Goal: Information Seeking & Learning: Understand process/instructions

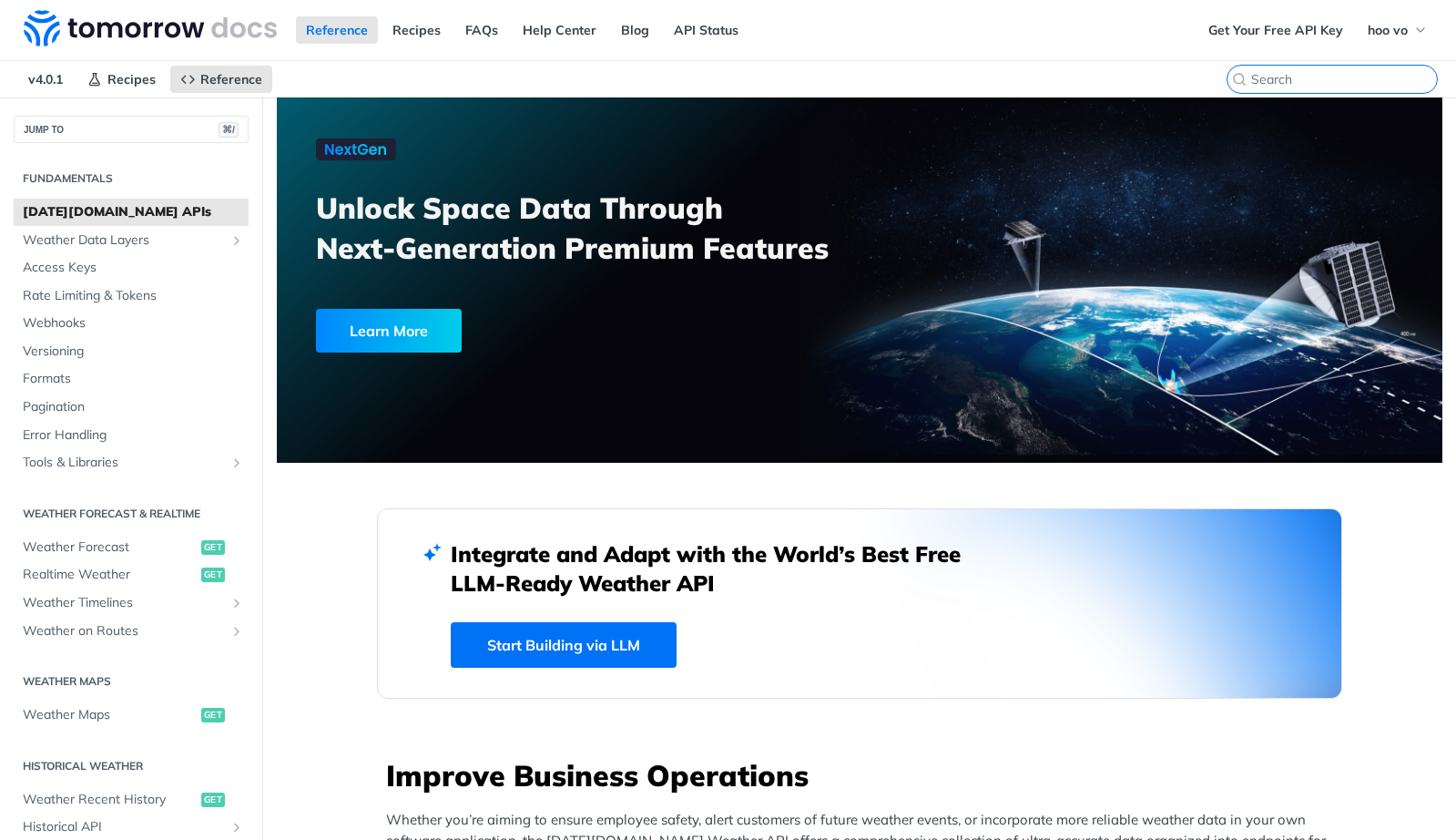
click at [1317, 83] on input "⌘K" at bounding box center [1344, 79] width 186 height 17
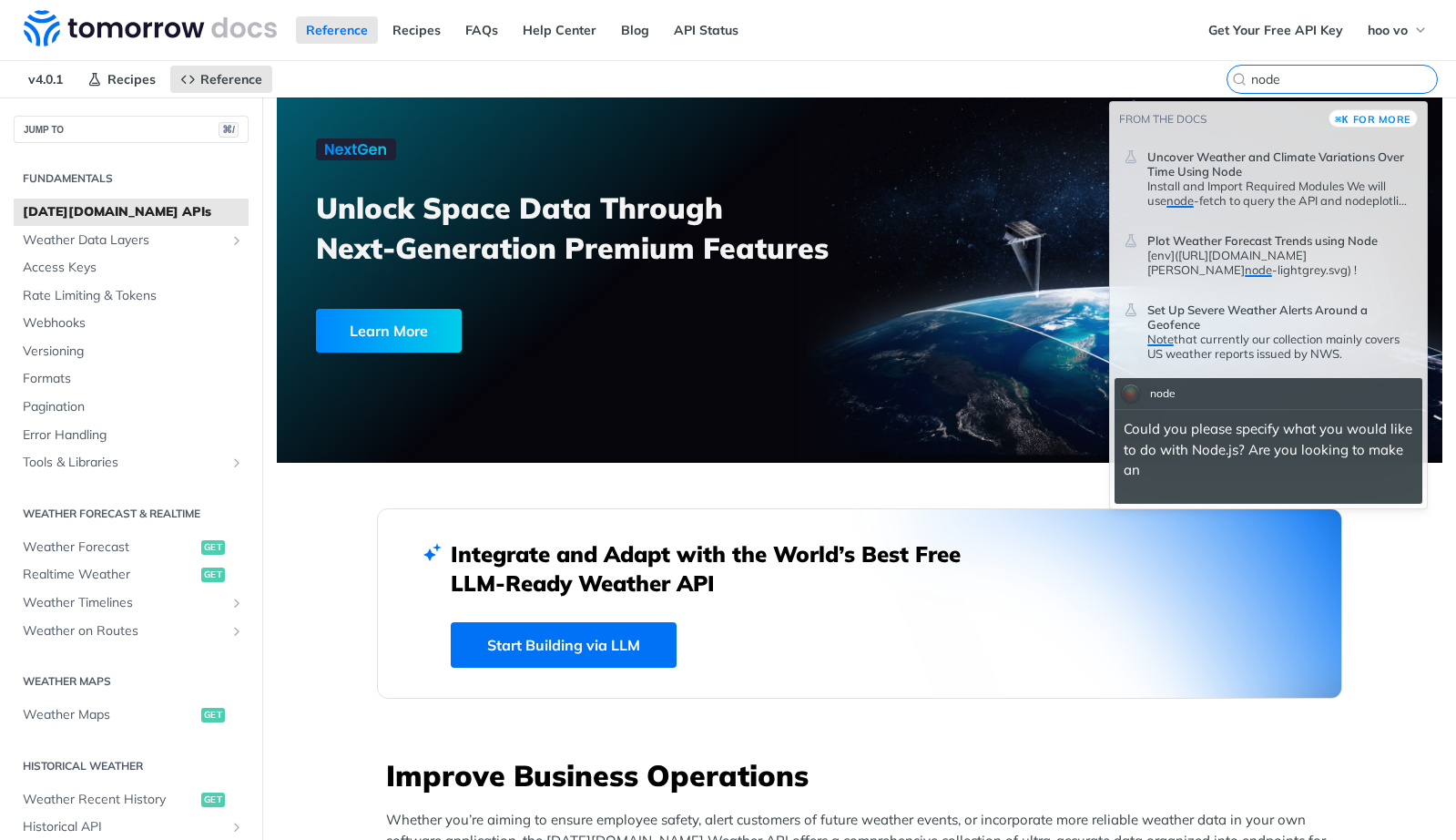
type input "node"
click at [1276, 176] on span "Uncover Weather and Climate Variations Over Time Using Node" at bounding box center [1281, 164] width 266 height 29
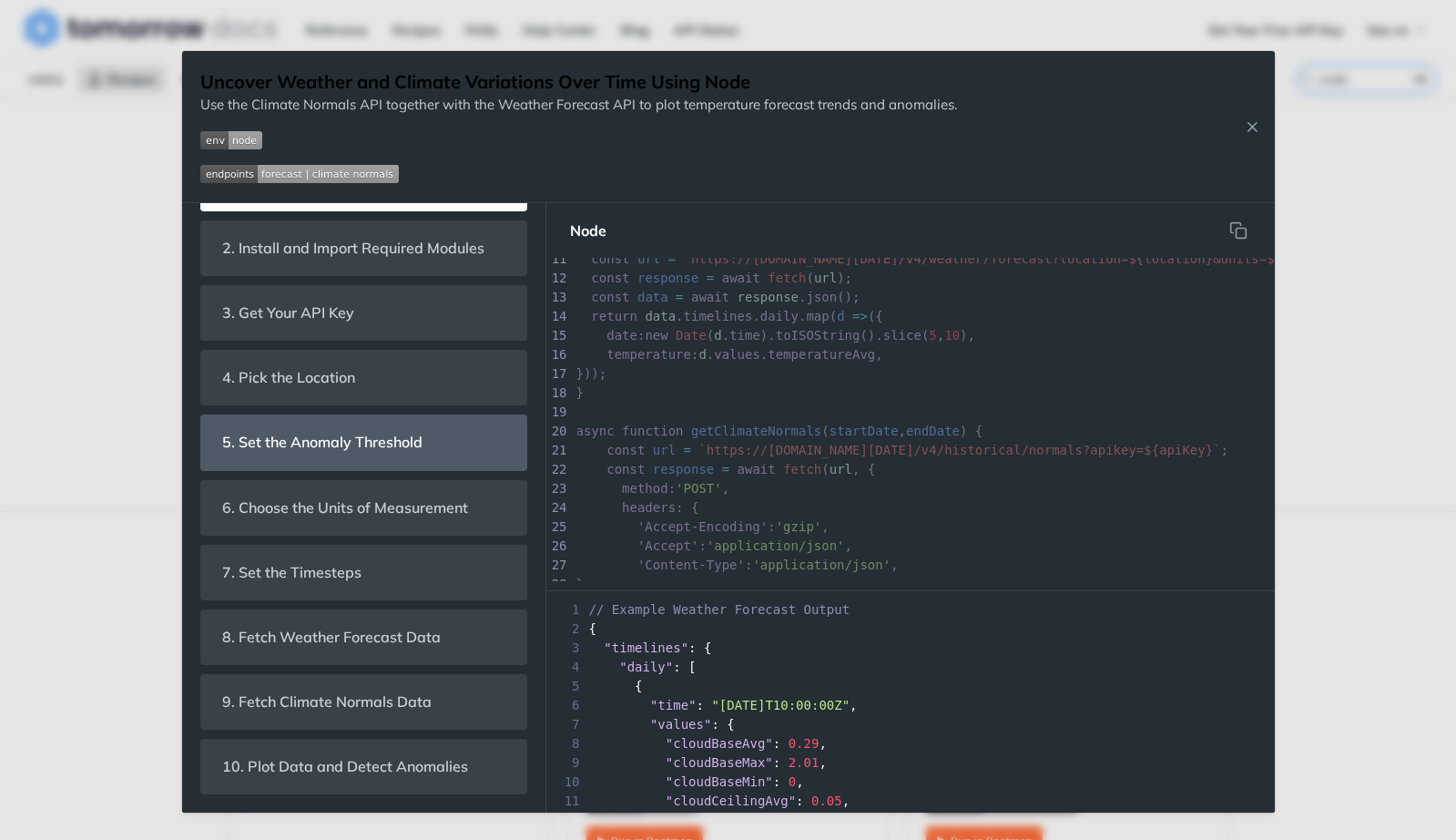
scroll to position [479, 0]
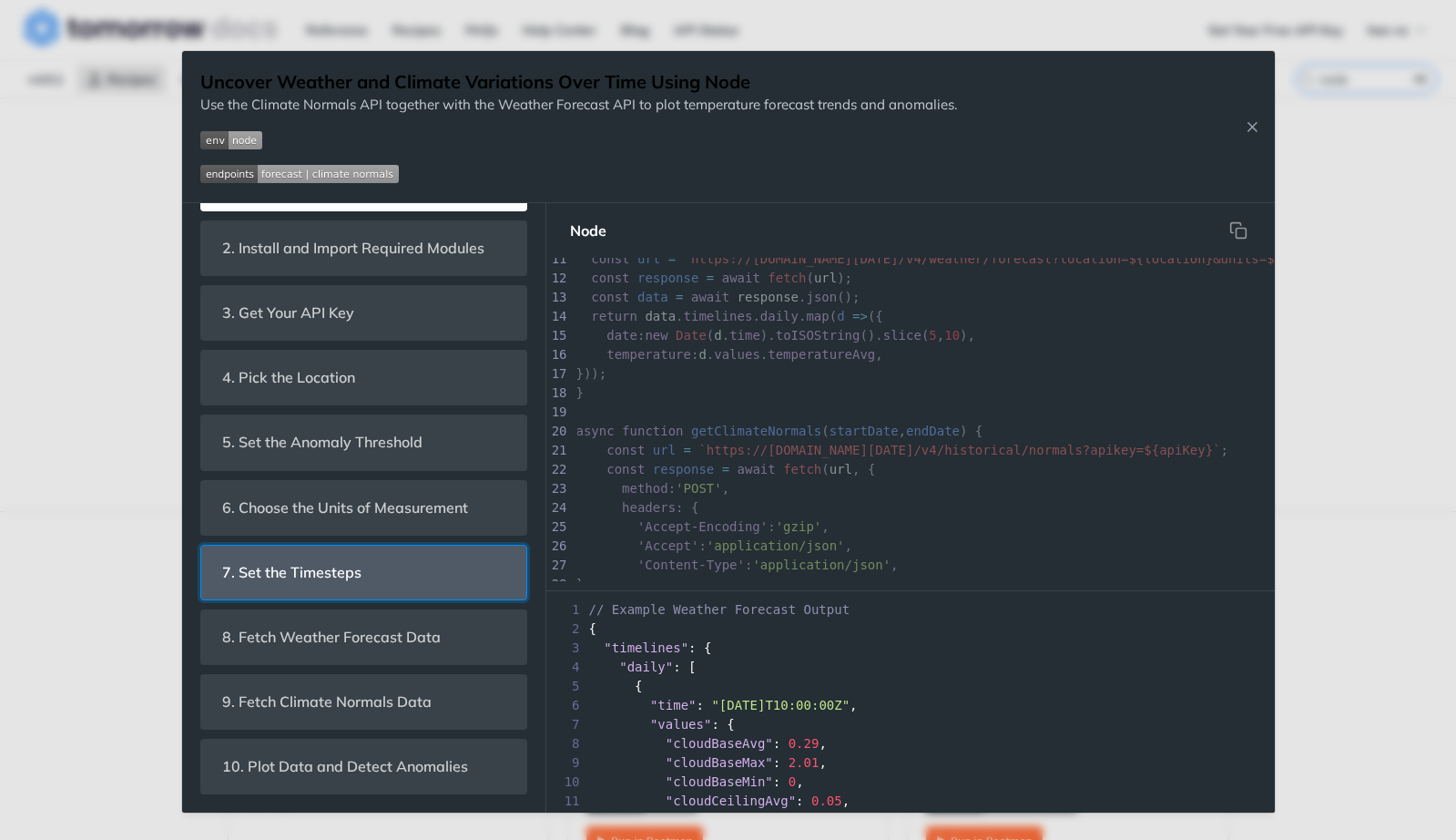
click at [354, 568] on span "7. Set the Timesteps" at bounding box center [293, 573] width 164 height 35
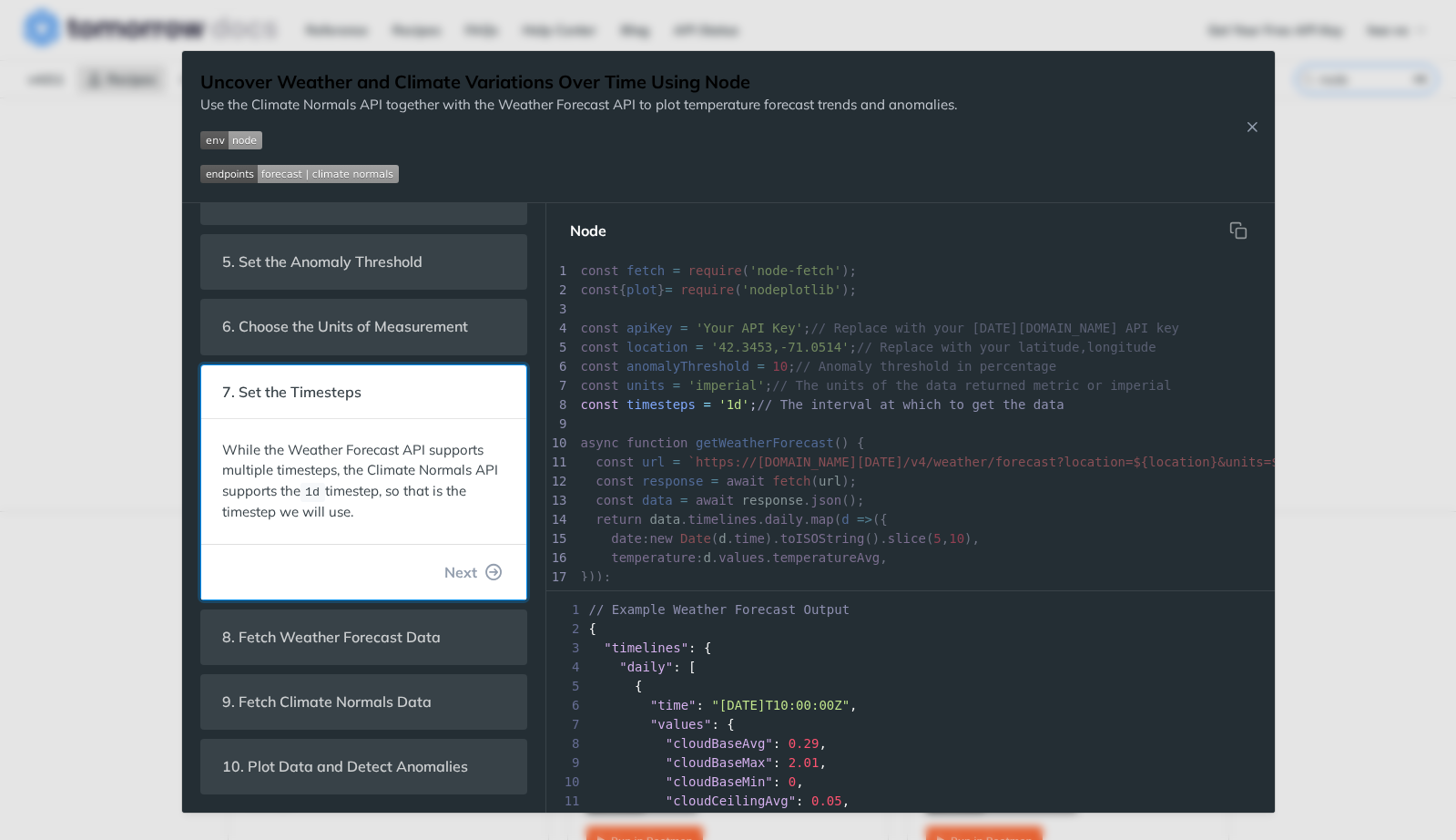
scroll to position [246, 0]
click at [444, 570] on span "Next" at bounding box center [461, 572] width 33 height 22
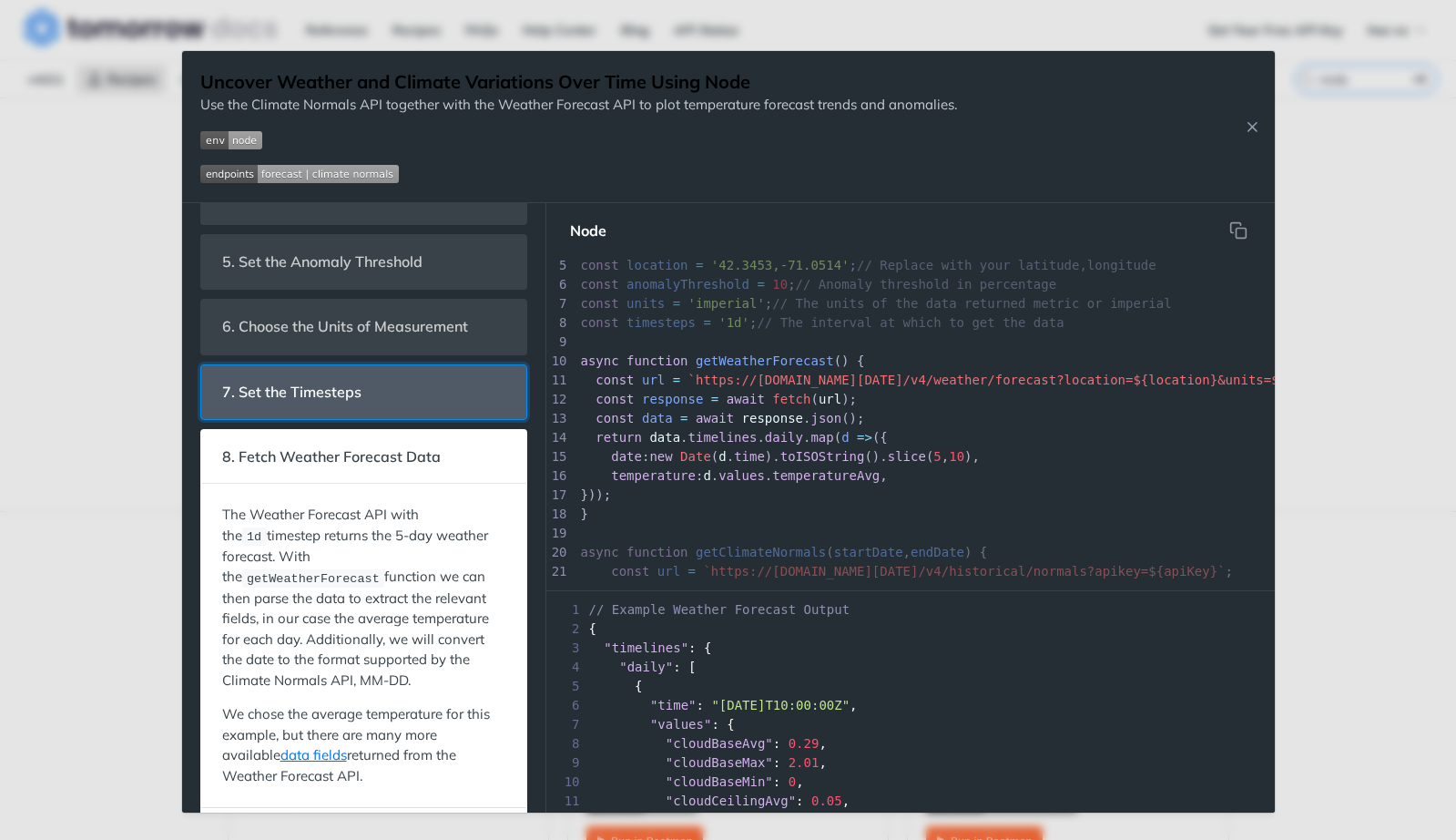
scroll to position [291, 0]
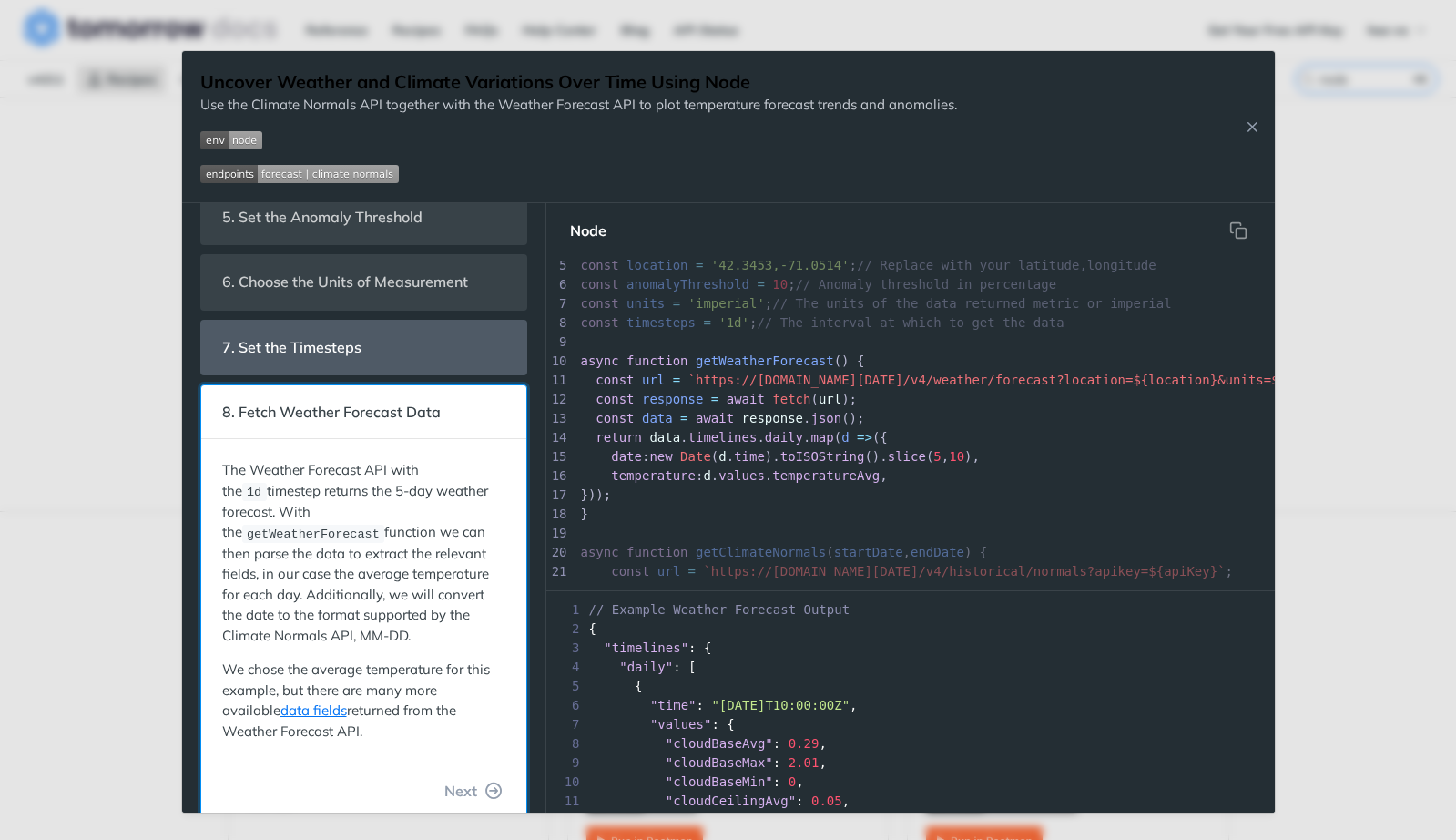
click at [347, 398] on span "8. Fetch Weather Forecast Data" at bounding box center [332, 412] width 244 height 35
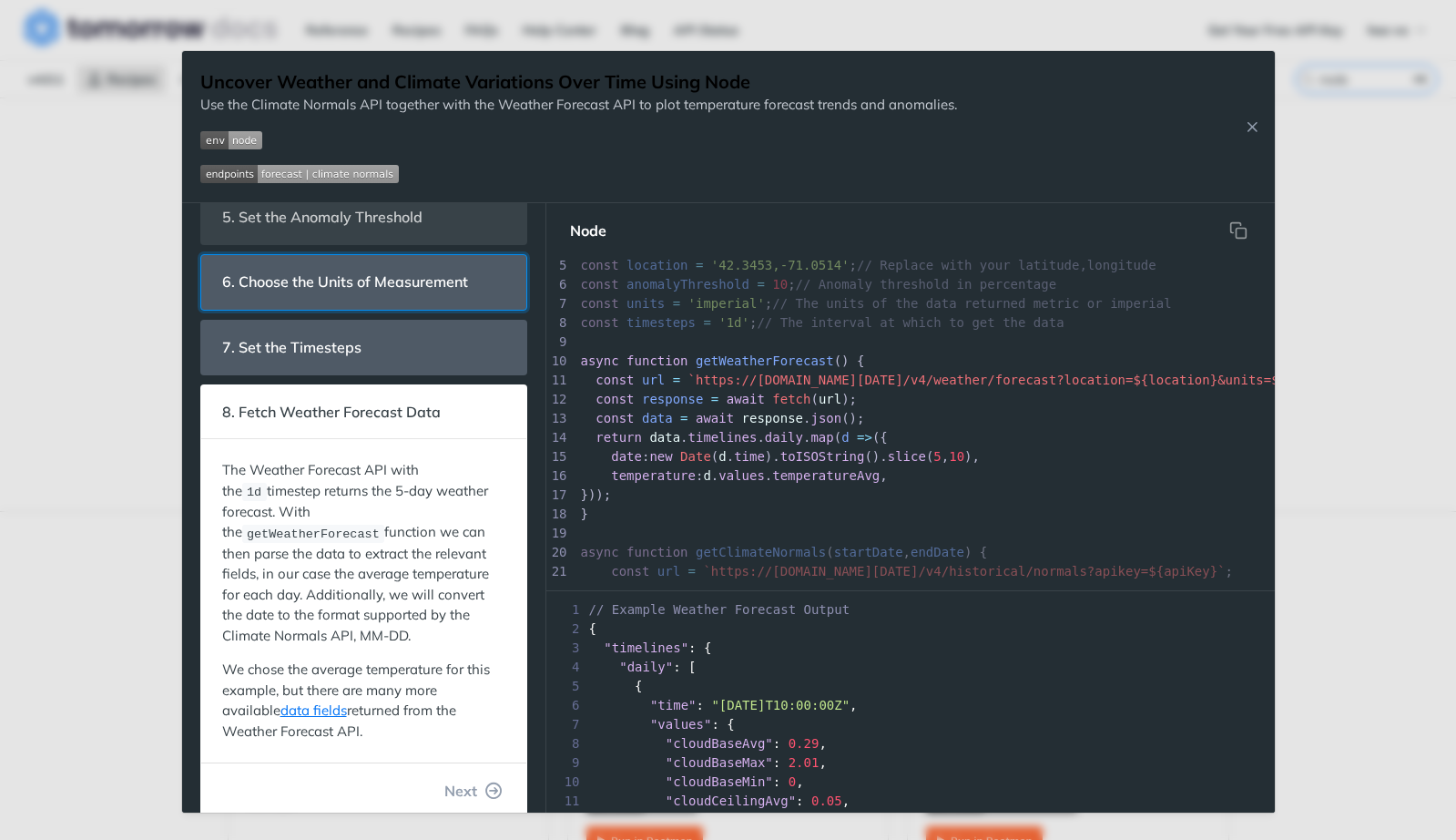
click at [359, 296] on span "6. Choose the Units of Measurement" at bounding box center [345, 282] width 271 height 35
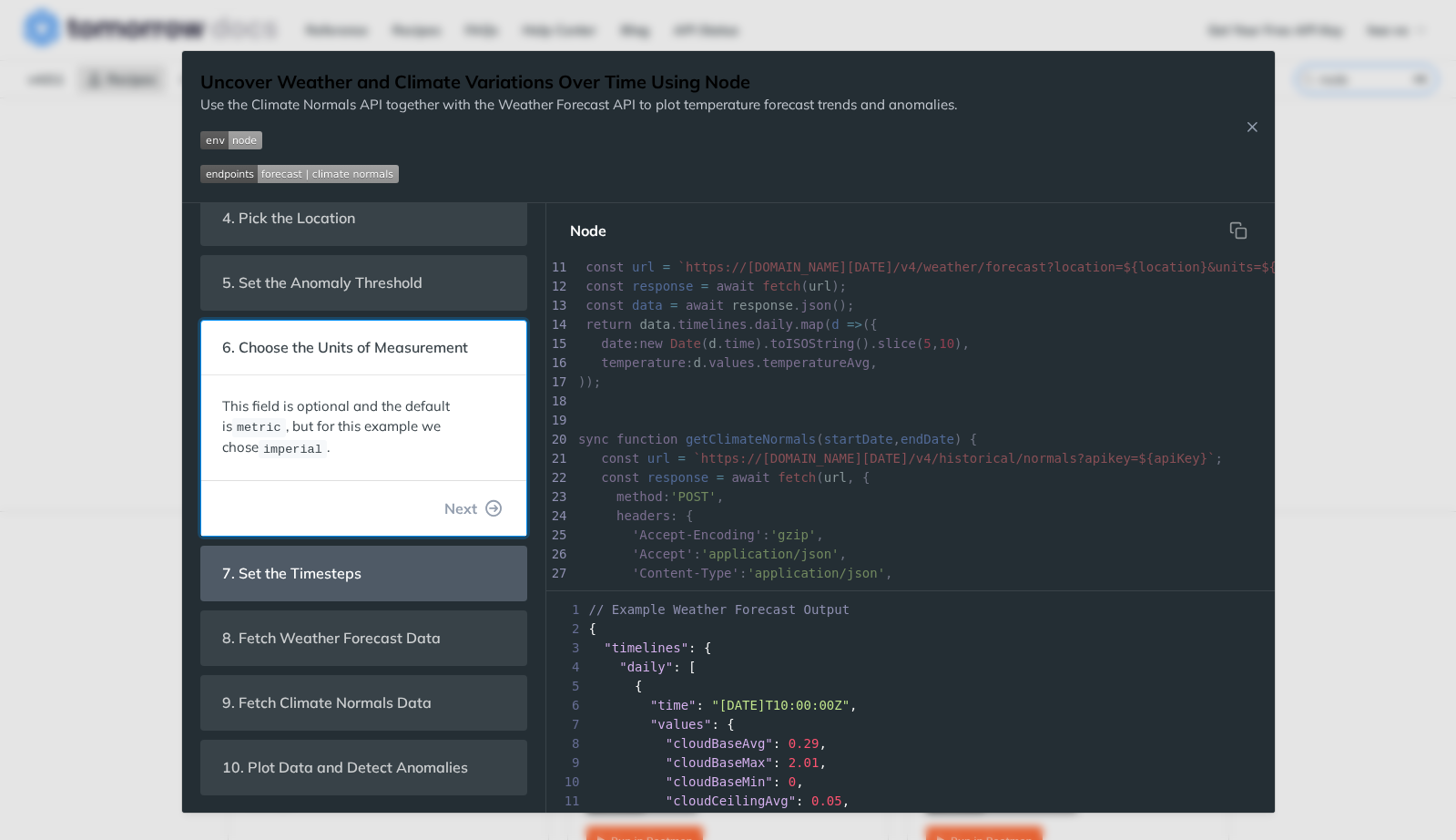
scroll to position [189, 0]
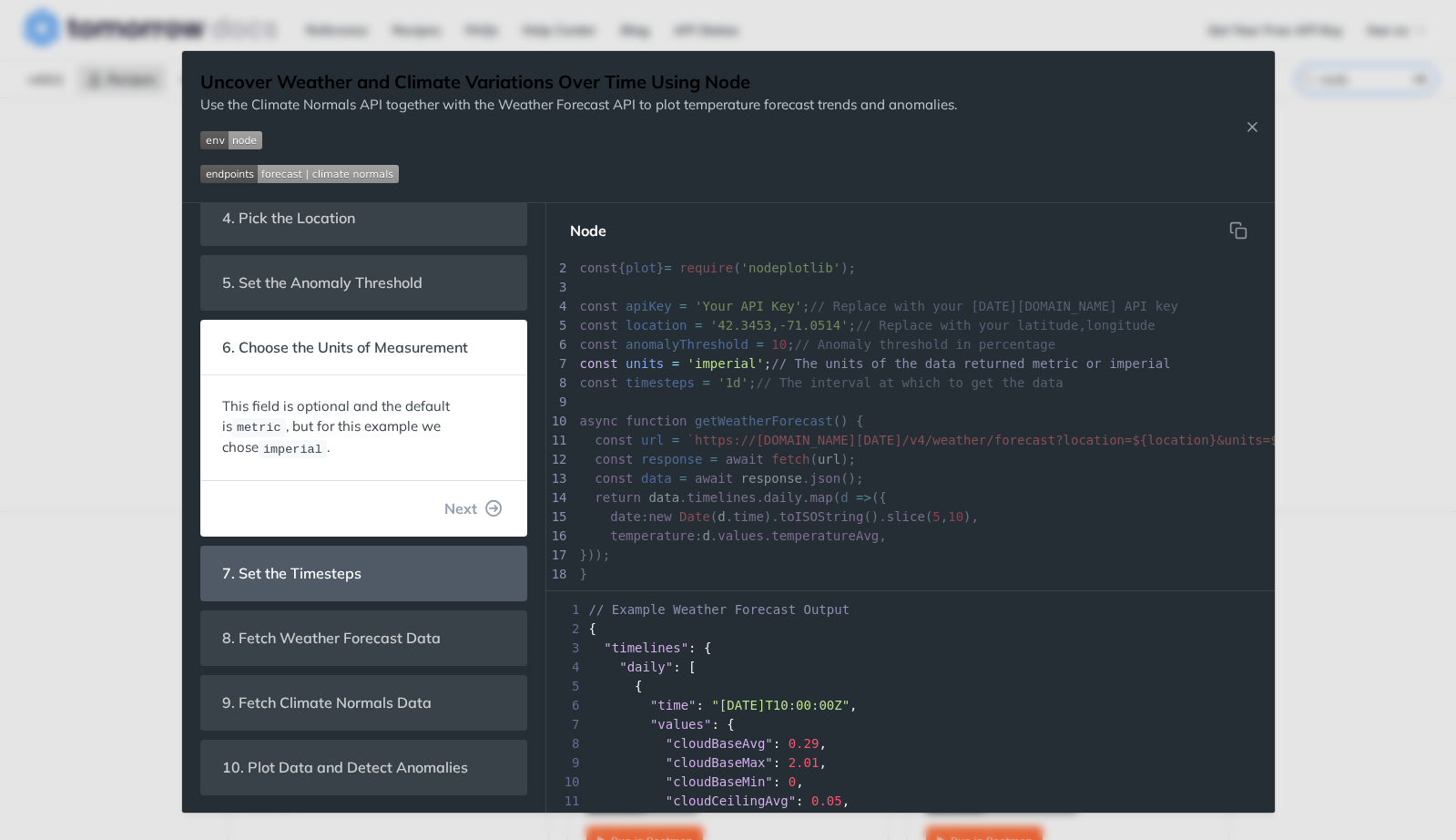
click at [650, 385] on span "timesteps" at bounding box center [660, 382] width 69 height 15
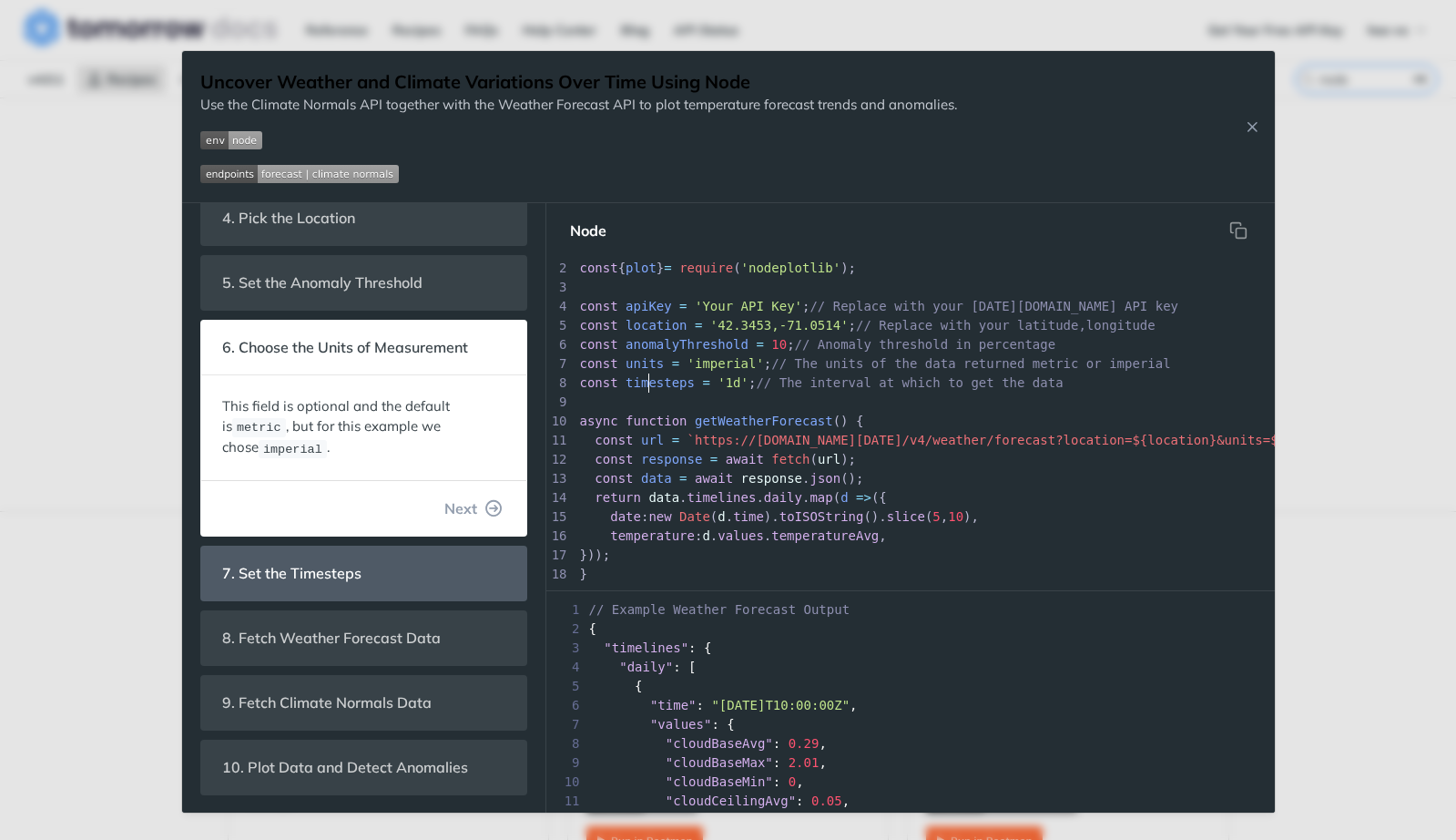
scroll to position [6, 0]
click at [650, 385] on div "122 ​ 1 const fetch = require ( 'node-fetch' ); 2 const { plot } = require ( 'n…" at bounding box center [1078, 613] width 1005 height 746
type textarea "timesteps"
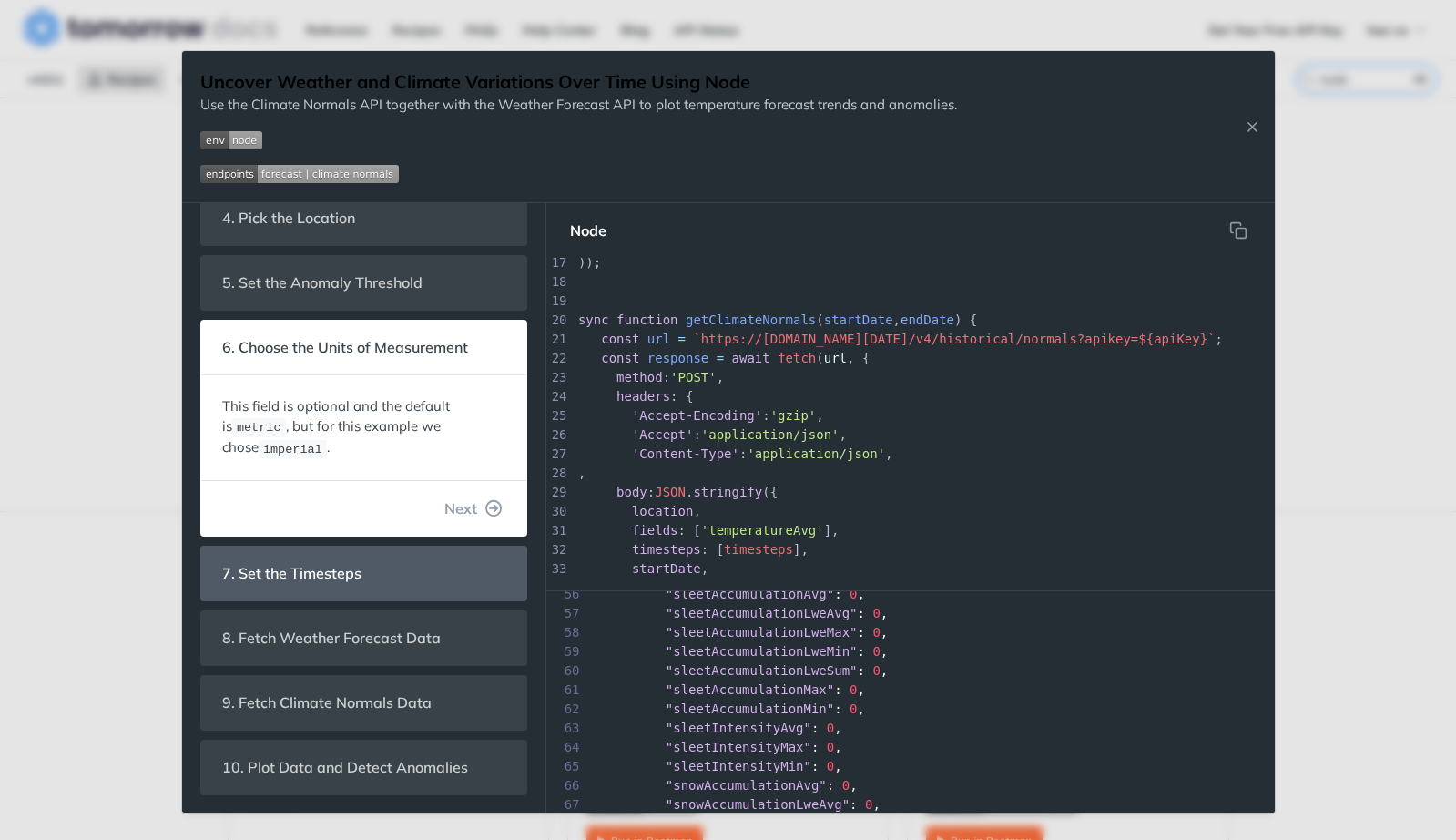
scroll to position [958, 0]
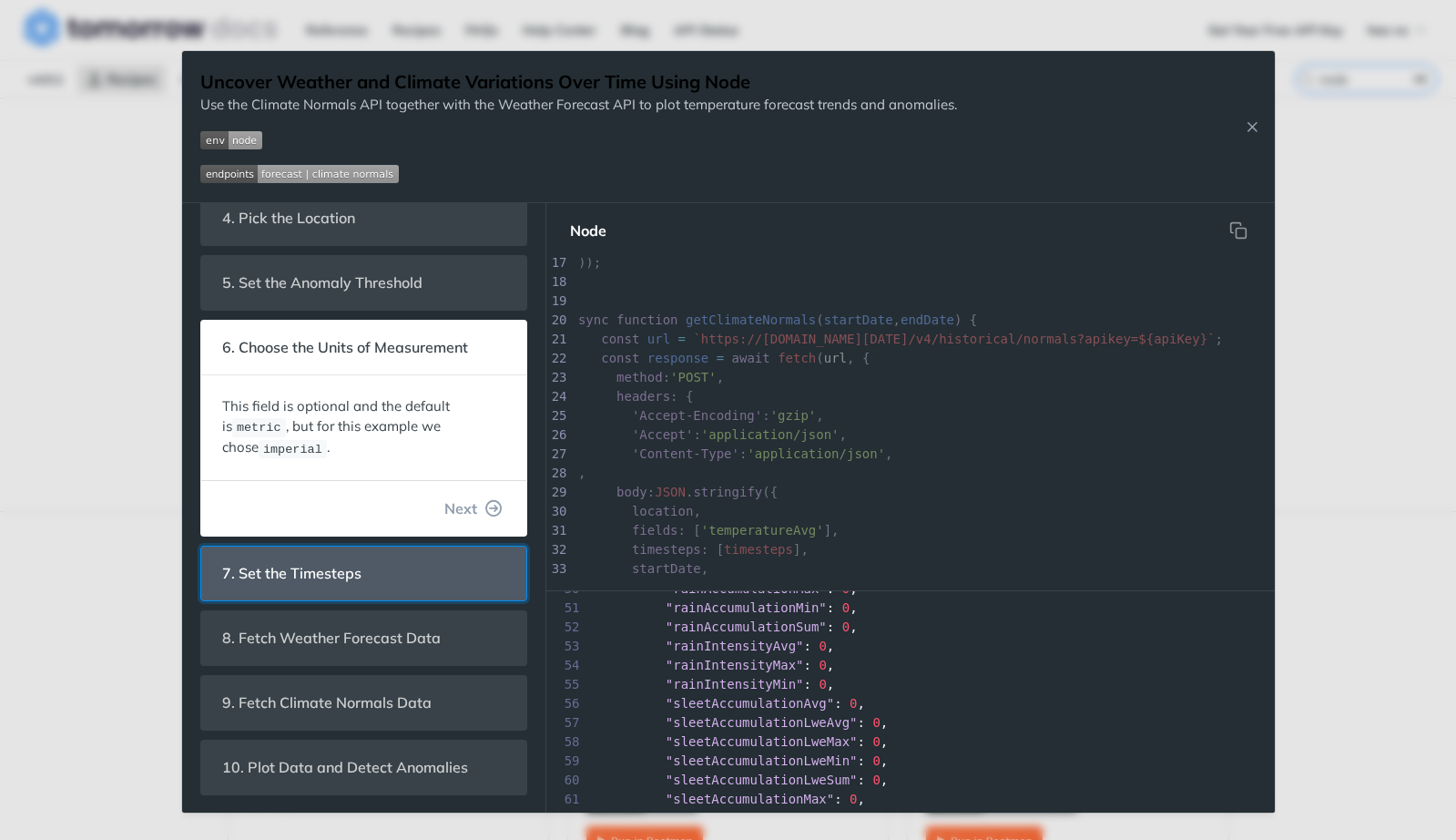
click at [357, 586] on span "7. Set the Timesteps" at bounding box center [293, 574] width 164 height 35
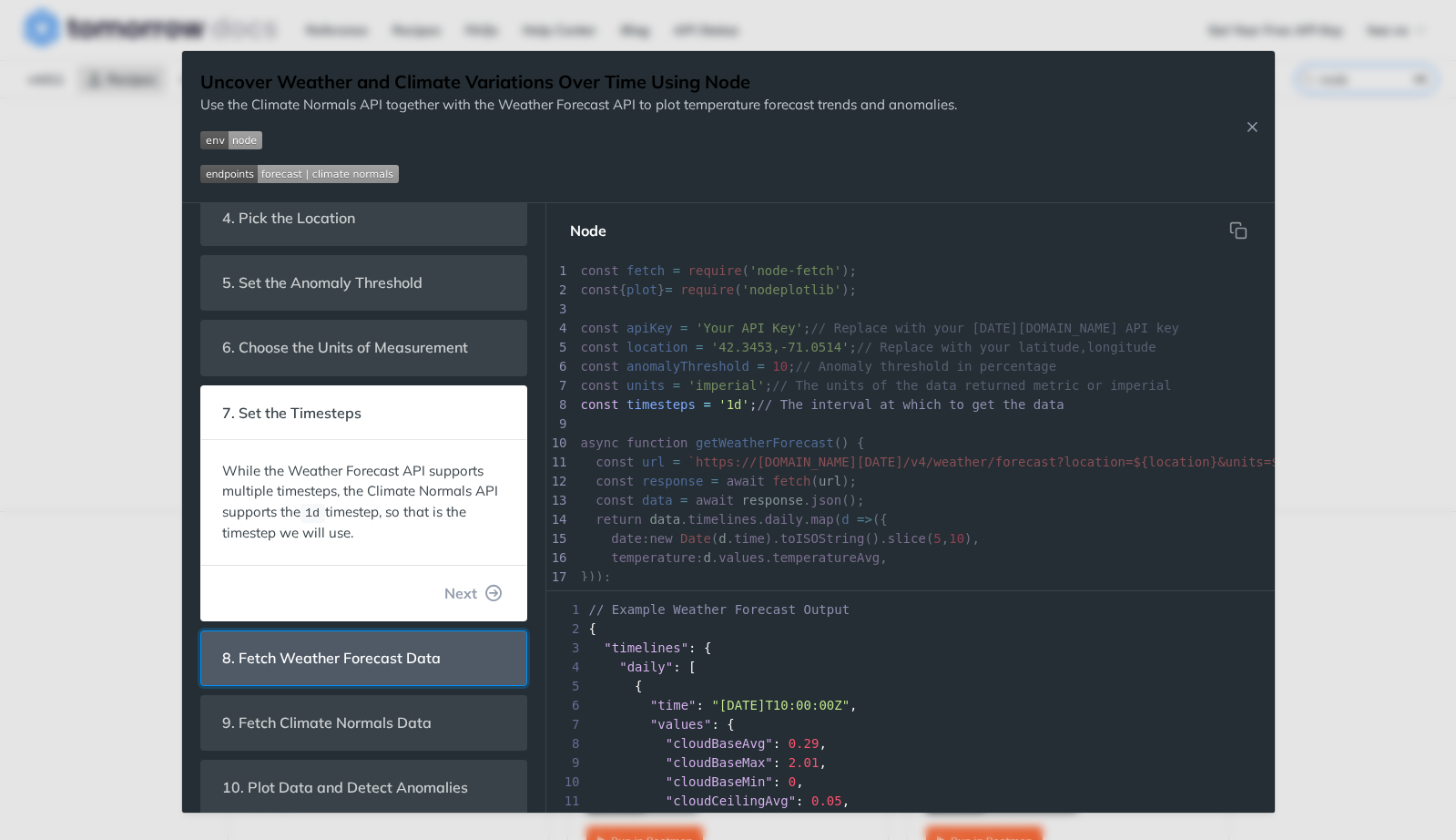
click at [362, 671] on span "8. Fetch Weather Forecast Data" at bounding box center [332, 658] width 244 height 35
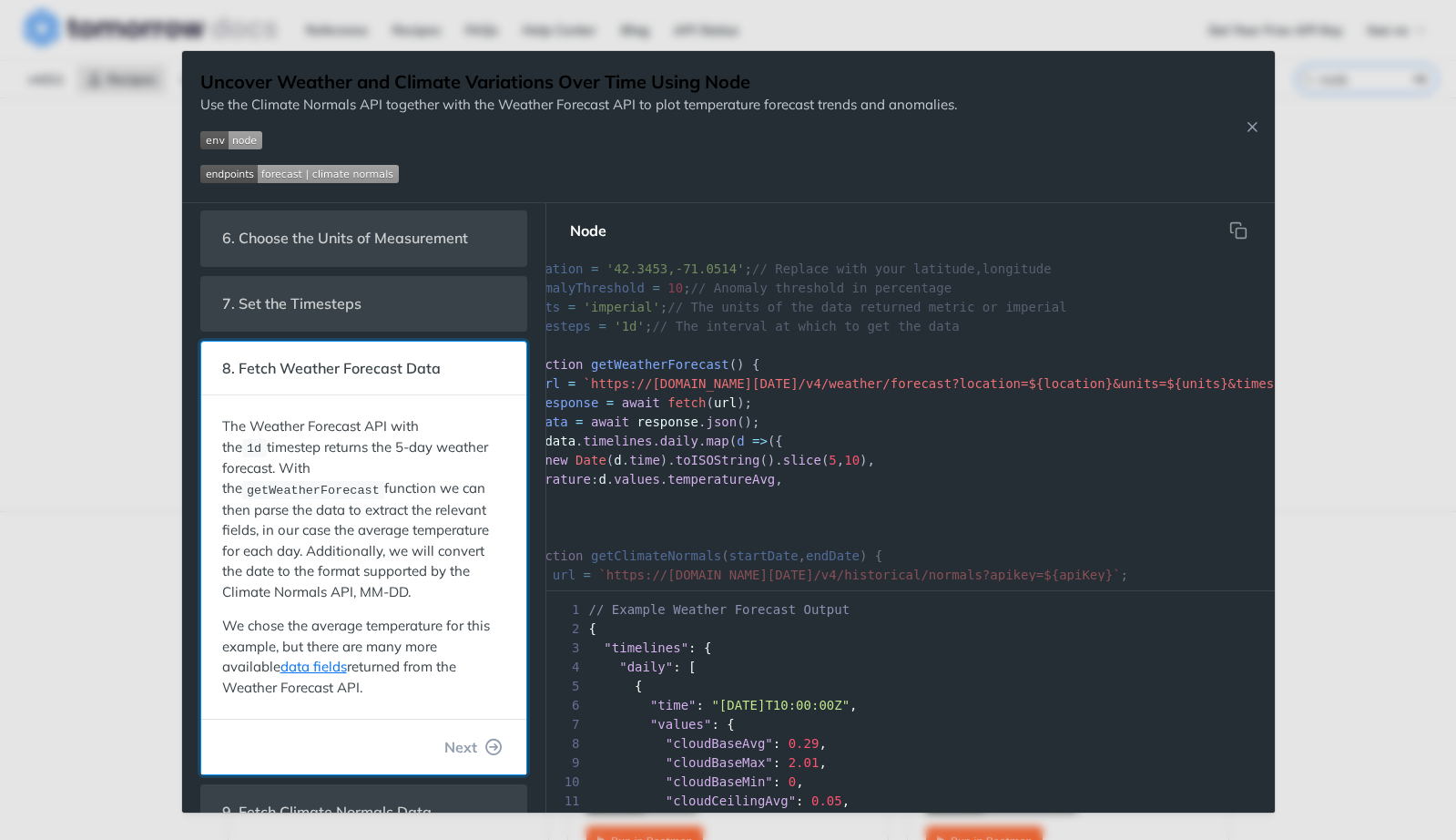
scroll to position [78, 0]
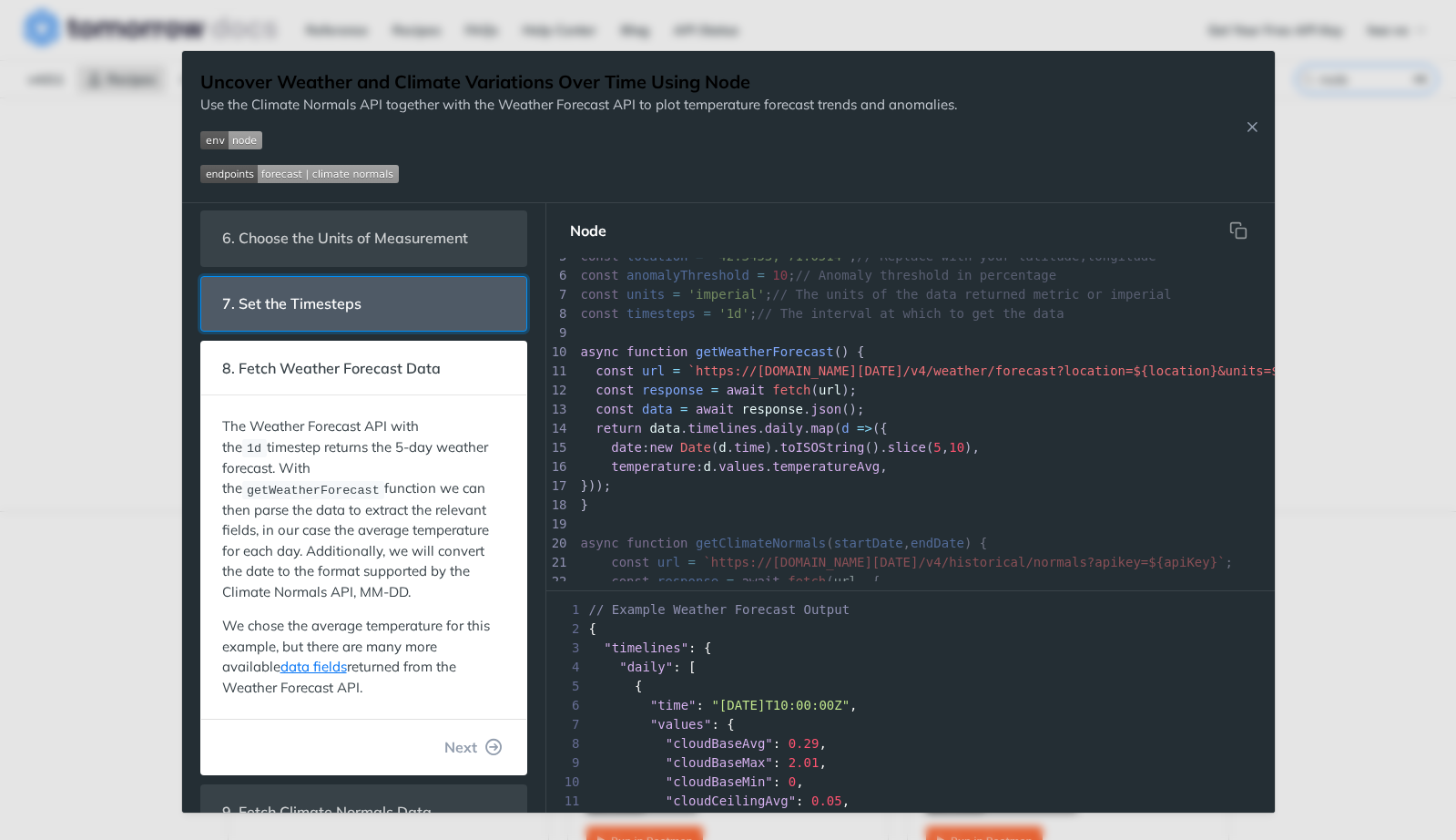
click at [408, 301] on header "7. Set the Timesteps" at bounding box center [364, 303] width 325 height 54
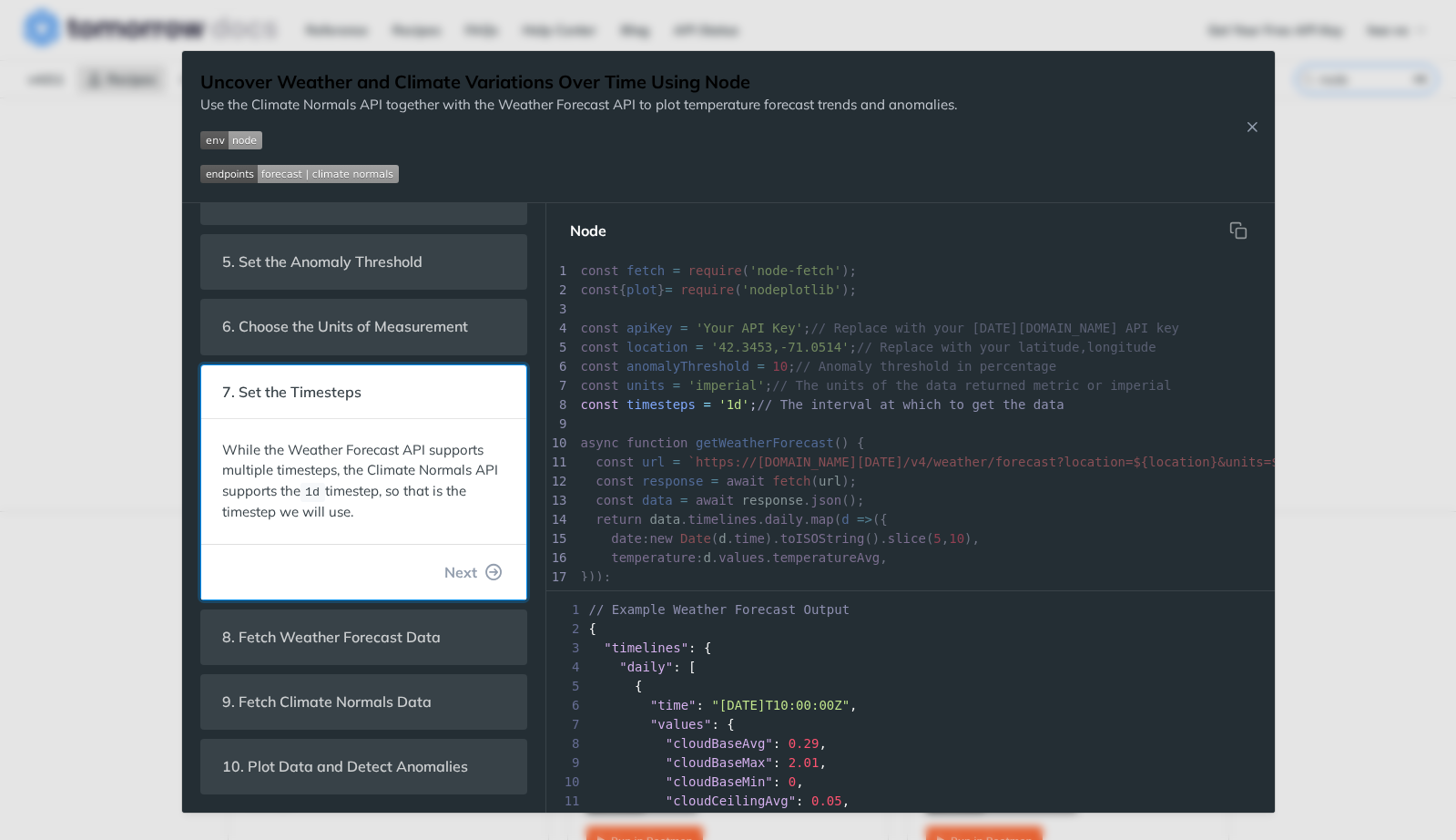
scroll to position [246, 0]
click at [448, 567] on span "Next" at bounding box center [461, 572] width 33 height 22
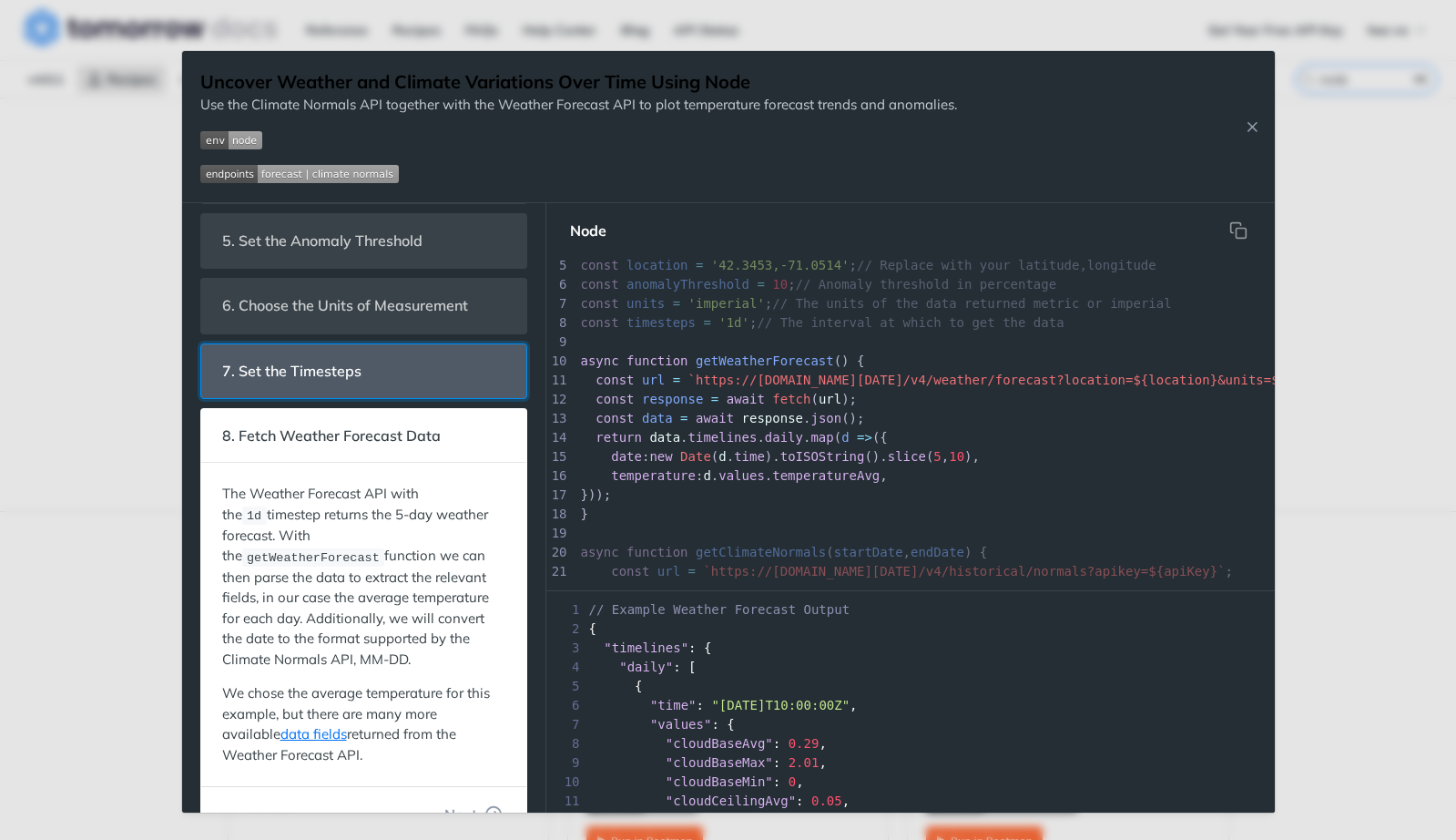
scroll to position [274, 0]
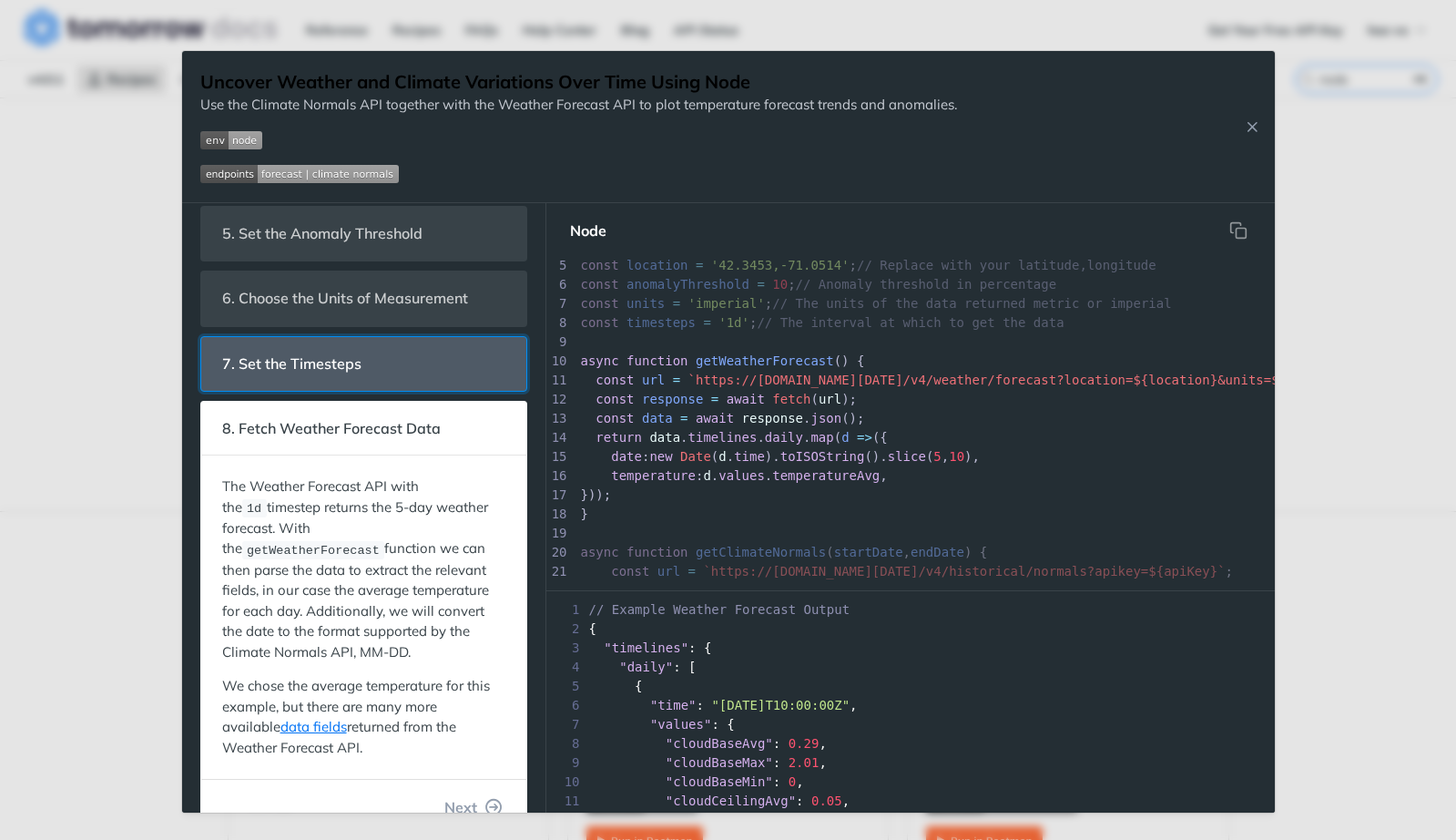
click at [424, 344] on header "7. Set the Timesteps" at bounding box center [364, 363] width 325 height 54
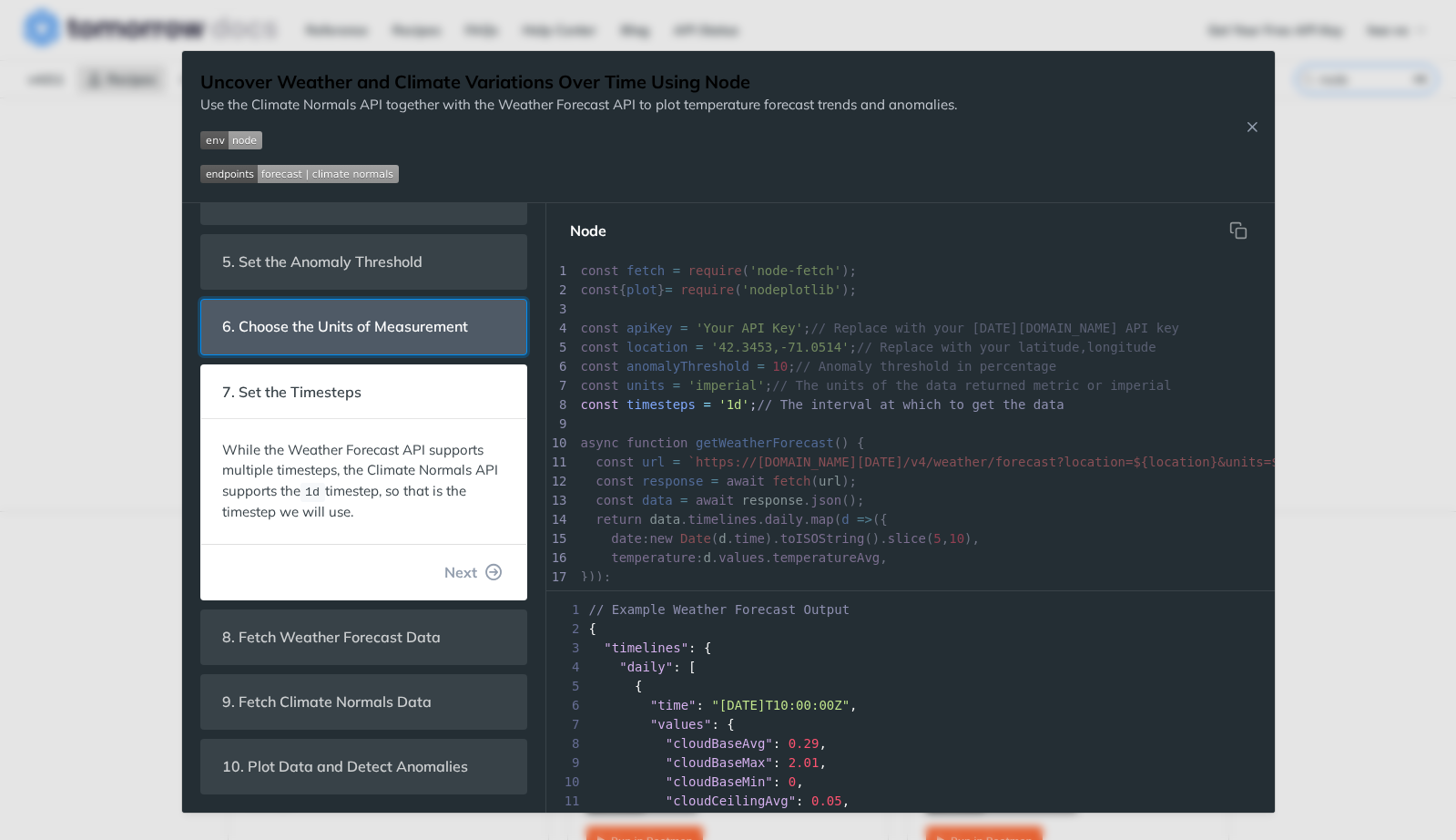
click at [406, 323] on span "6. Choose the Units of Measurement" at bounding box center [345, 327] width 271 height 35
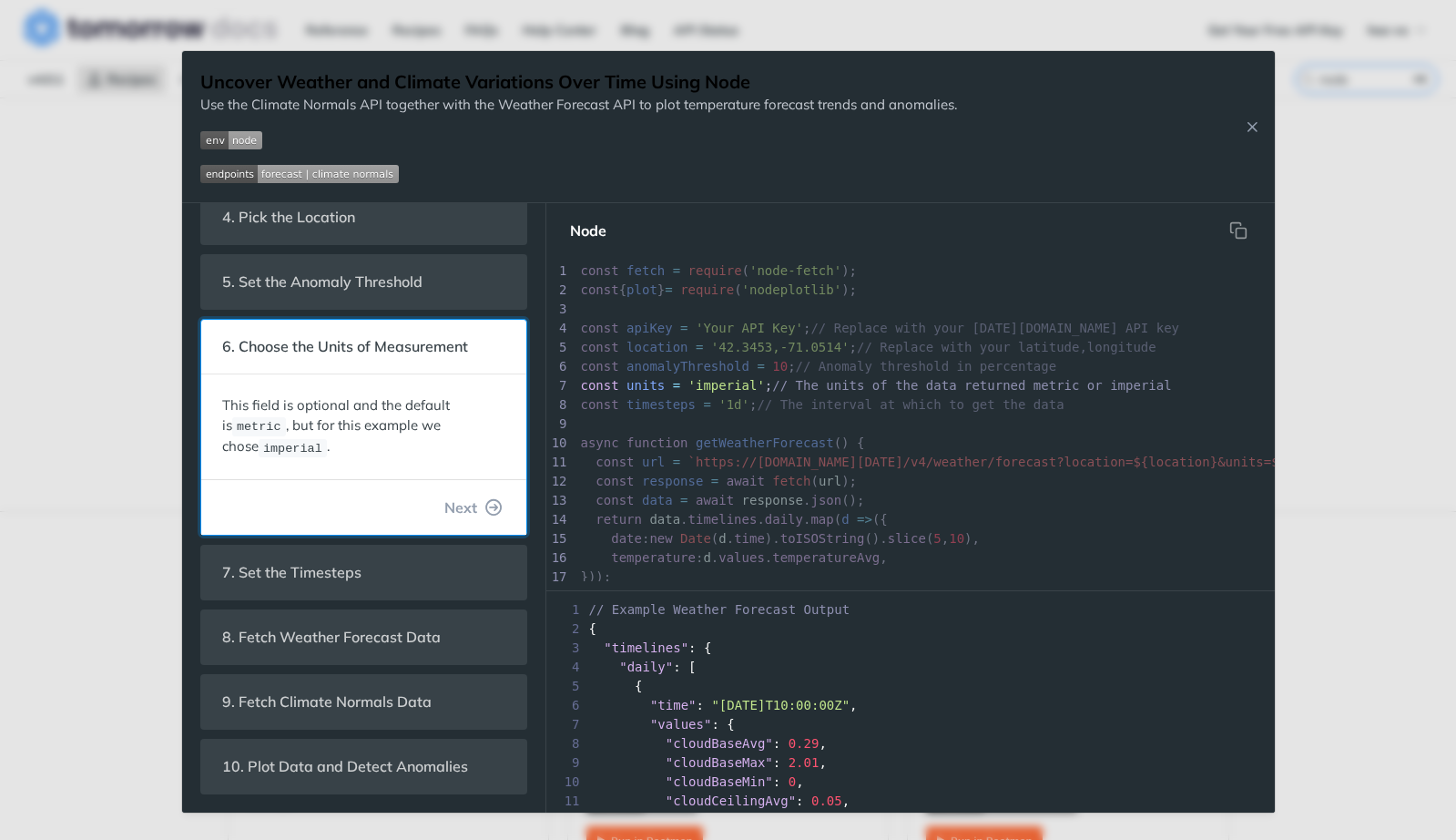
scroll to position [225, 0]
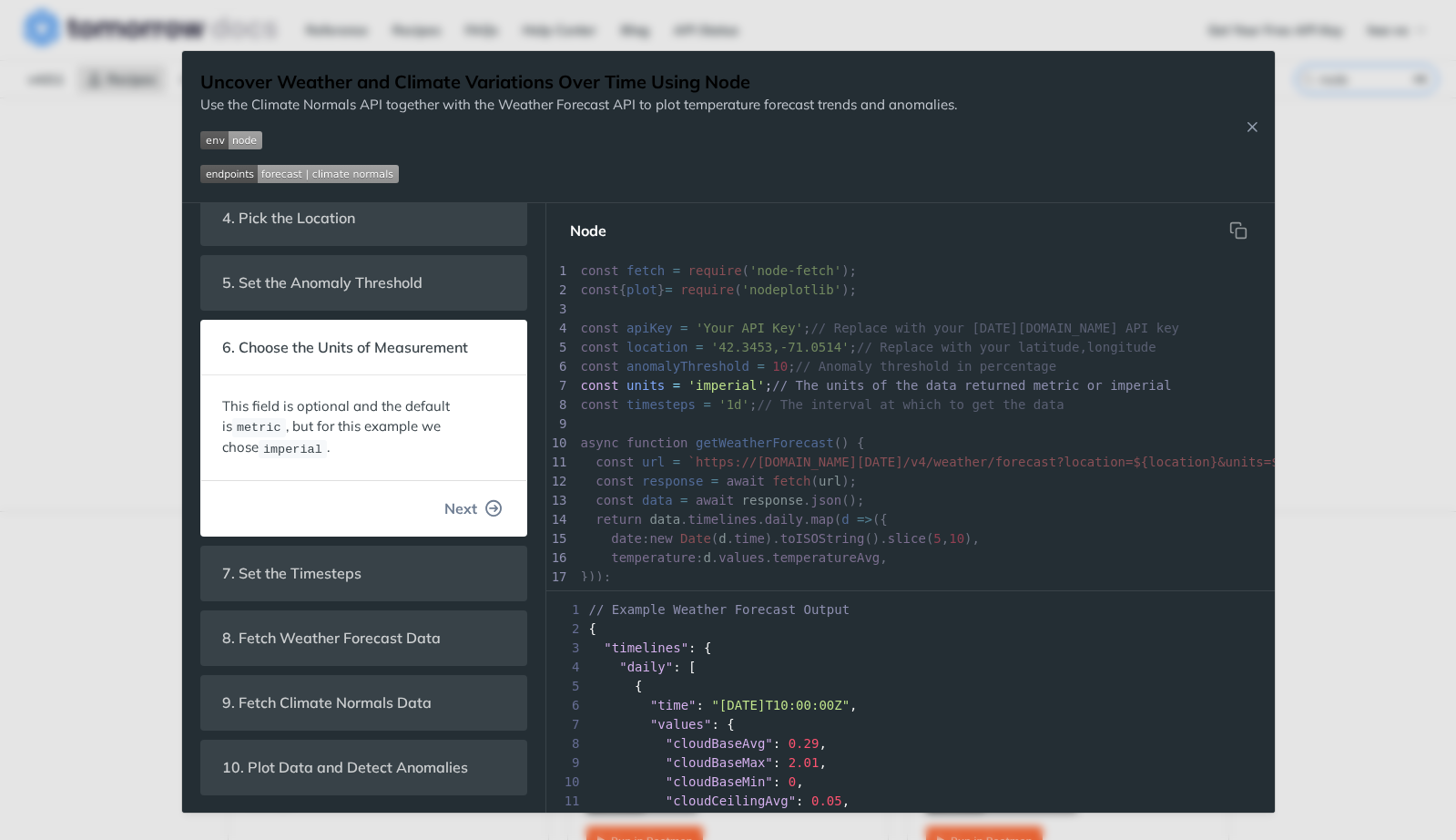
click at [486, 510] on icon "button" at bounding box center [494, 508] width 17 height 17
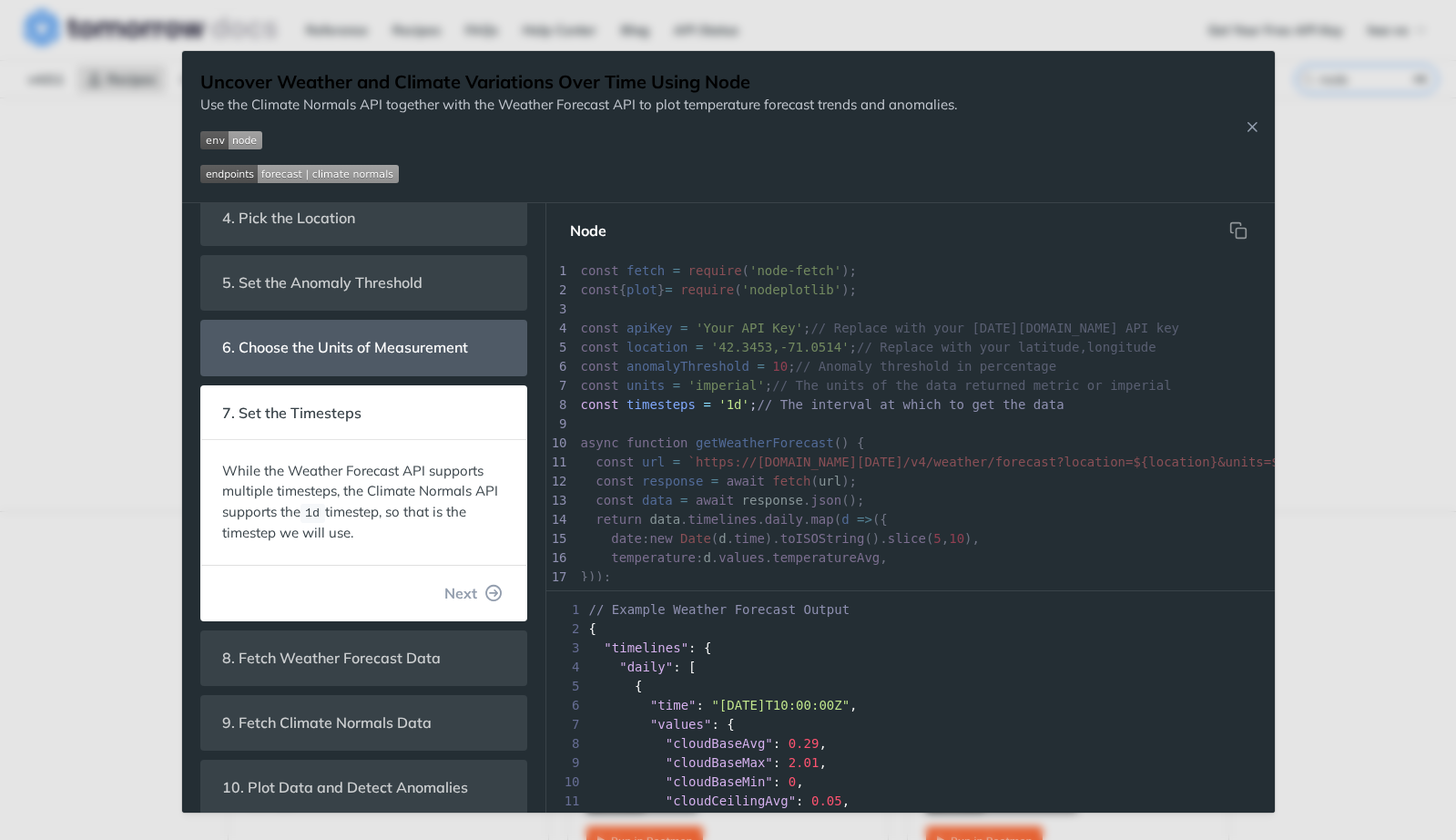
click at [72, 520] on div "Jump to Content Reference Recipes FAQs Help Center Blog API Status Recipes Refe…" at bounding box center [728, 420] width 1456 height 840
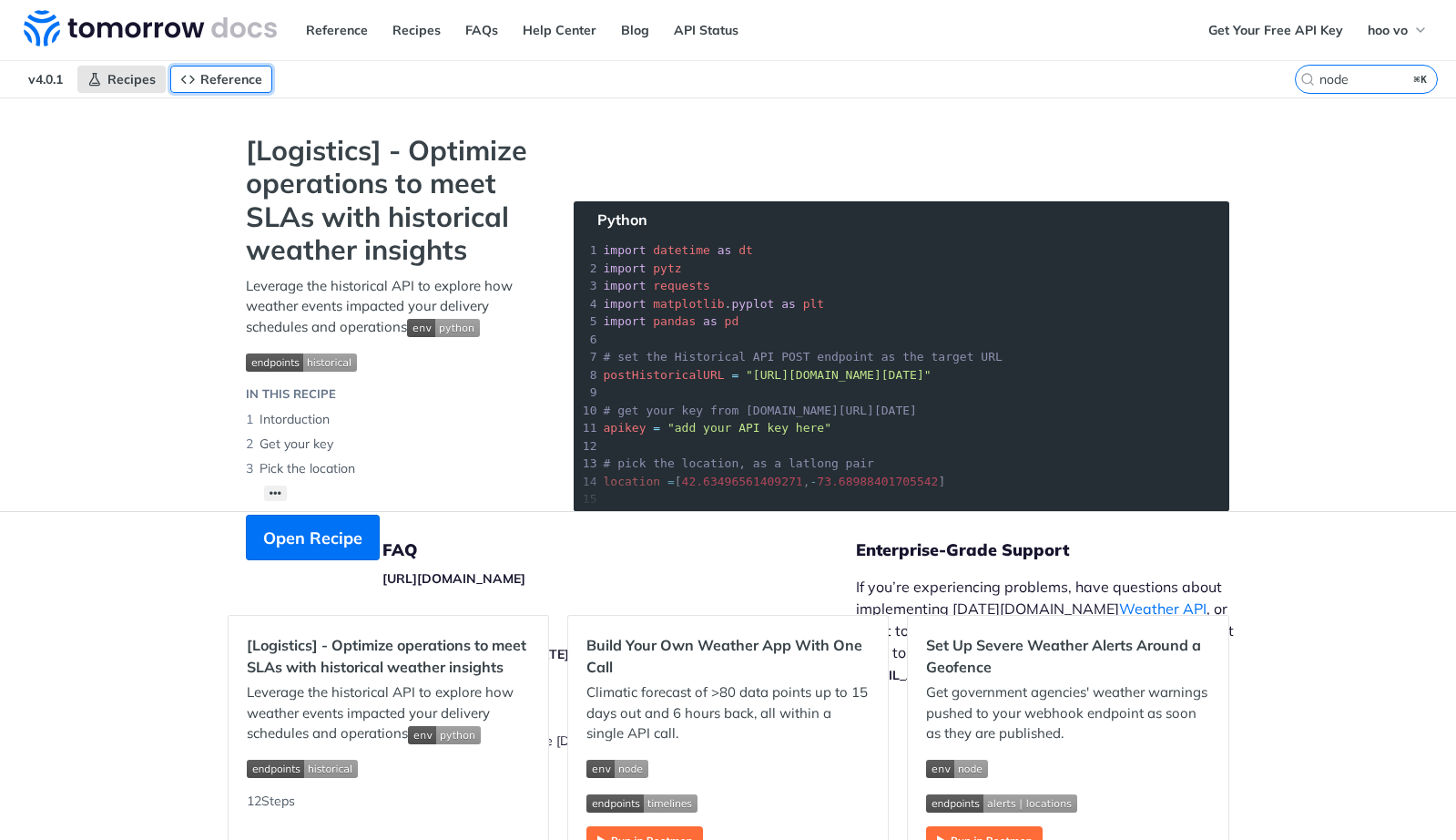
click at [216, 71] on span "Reference" at bounding box center [231, 79] width 62 height 17
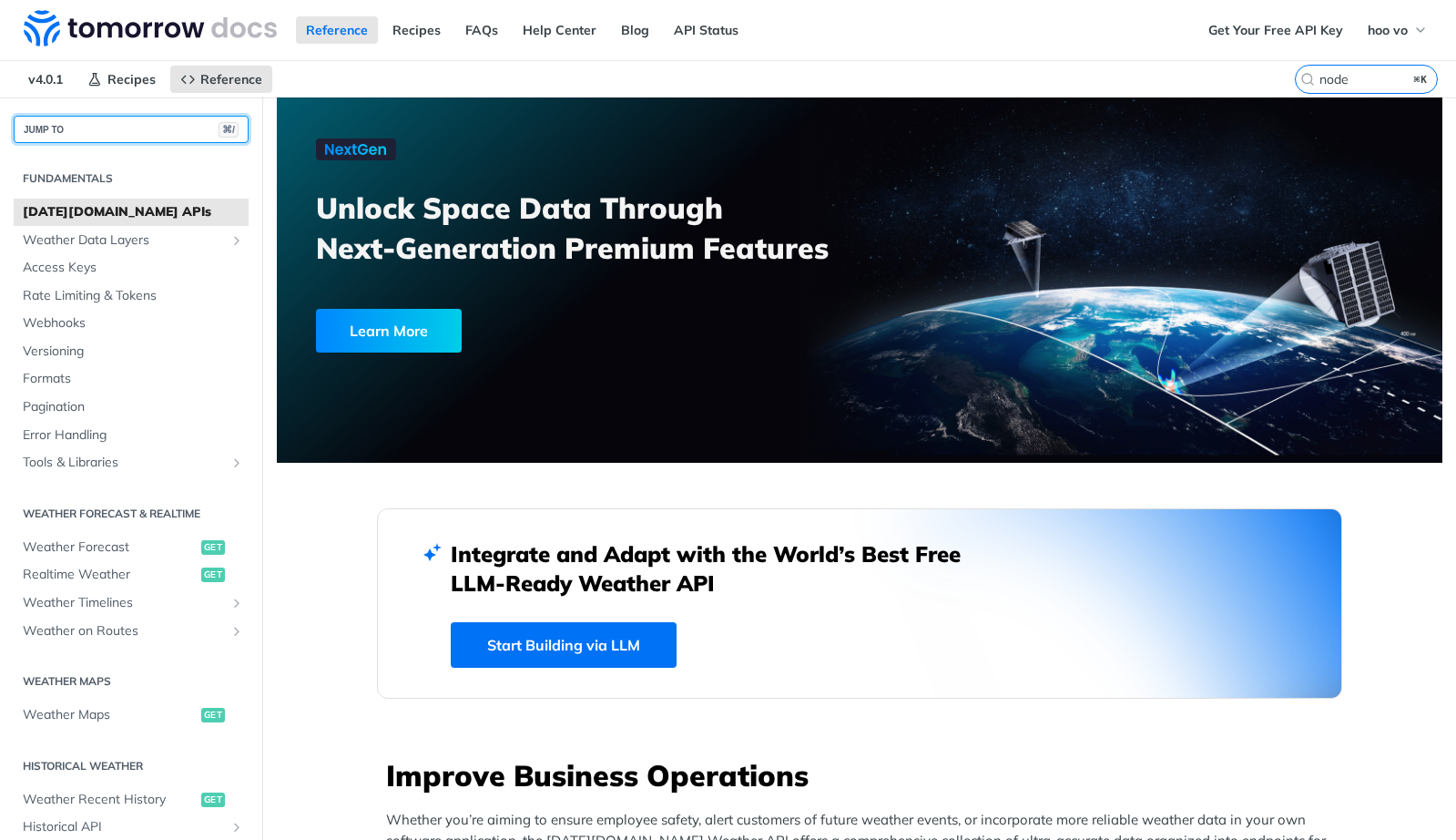
click at [106, 125] on button "JUMP TO ⌘/" at bounding box center [131, 129] width 235 height 27
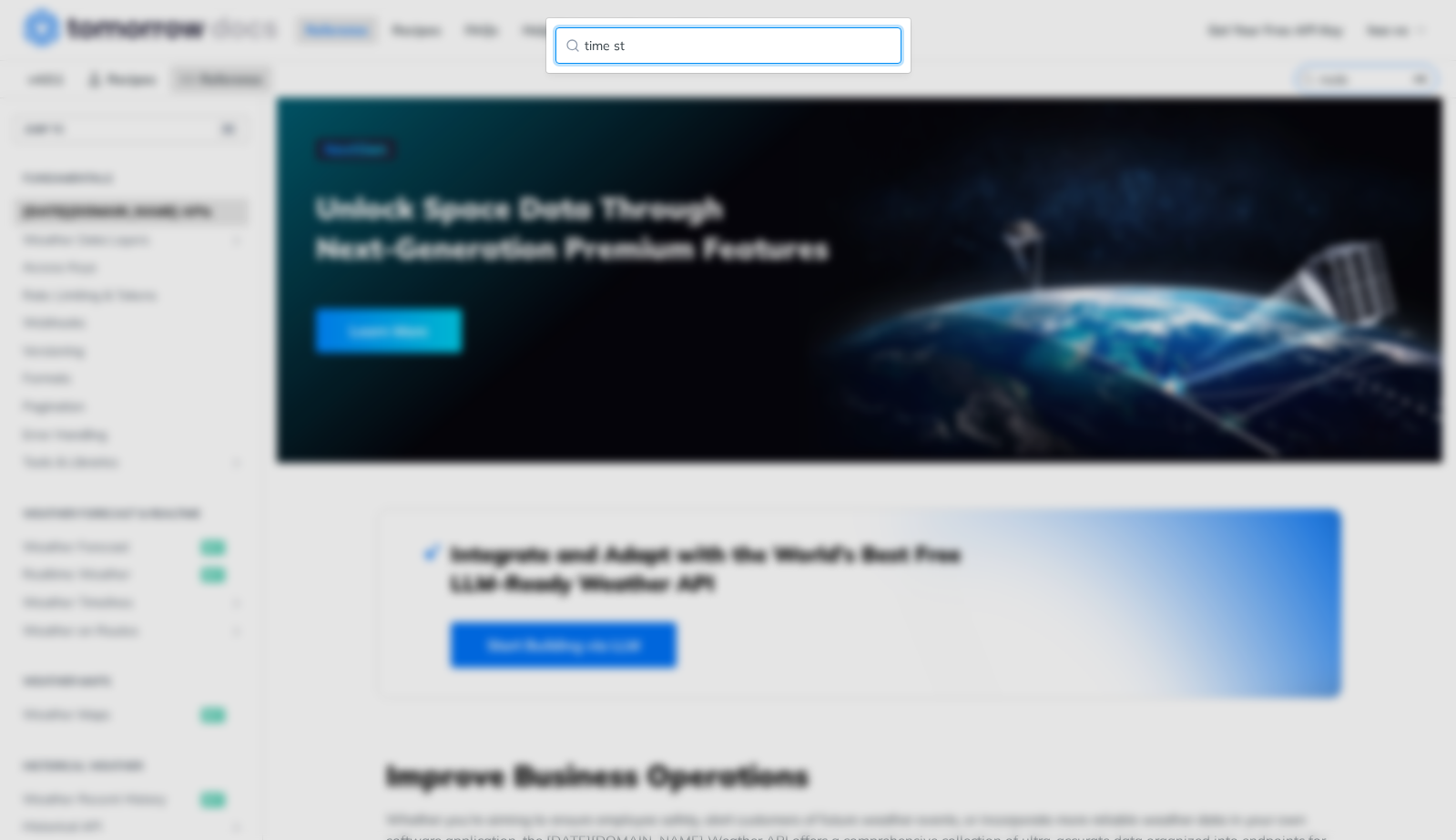
type input "t"
type input "step"
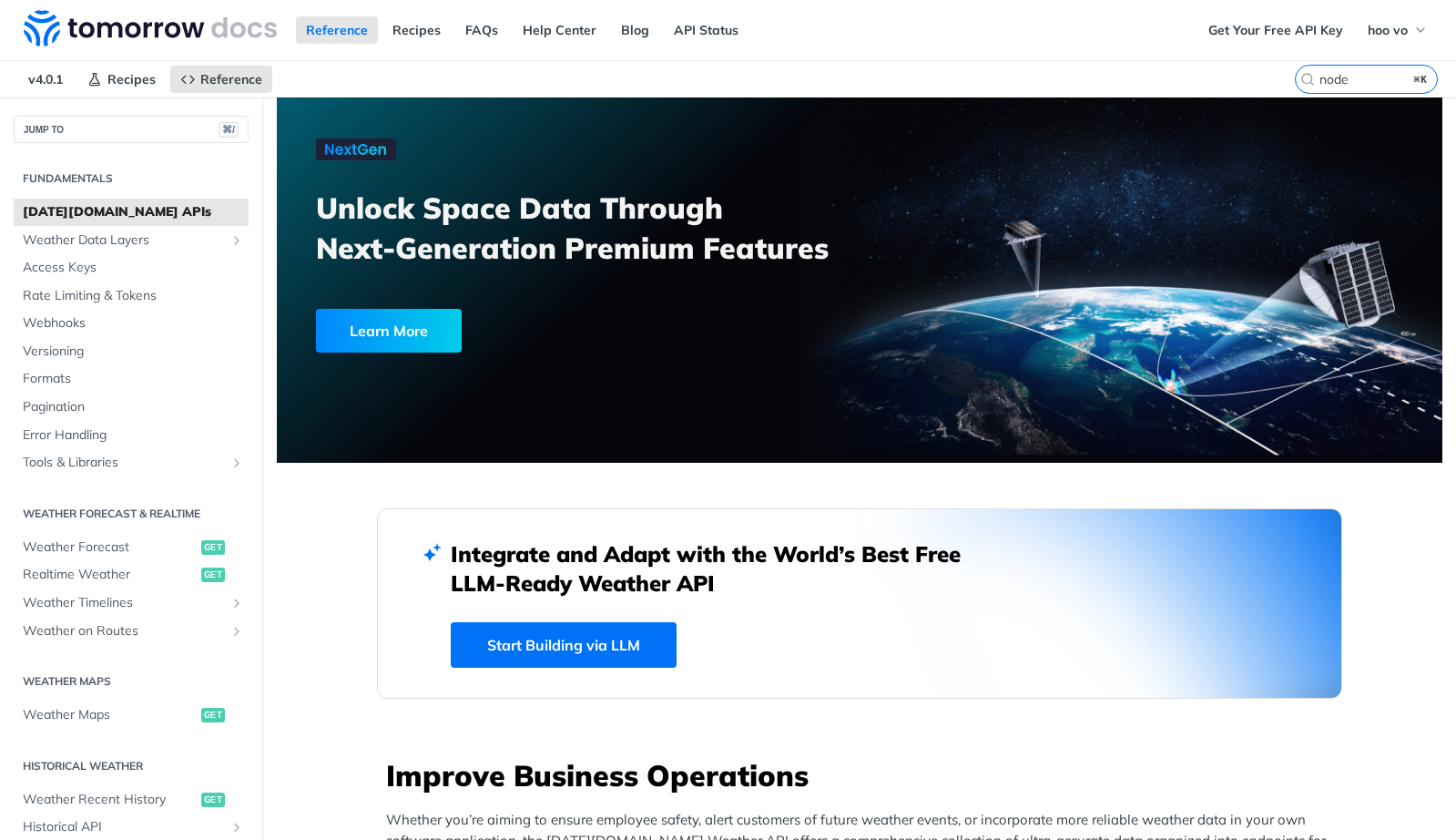
click at [321, 274] on div "Unlock Space Data Through Next-Generation Premium Features Learn More" at bounding box center [598, 252] width 564 height 227
click at [114, 550] on span "Weather Forecast" at bounding box center [110, 547] width 174 height 19
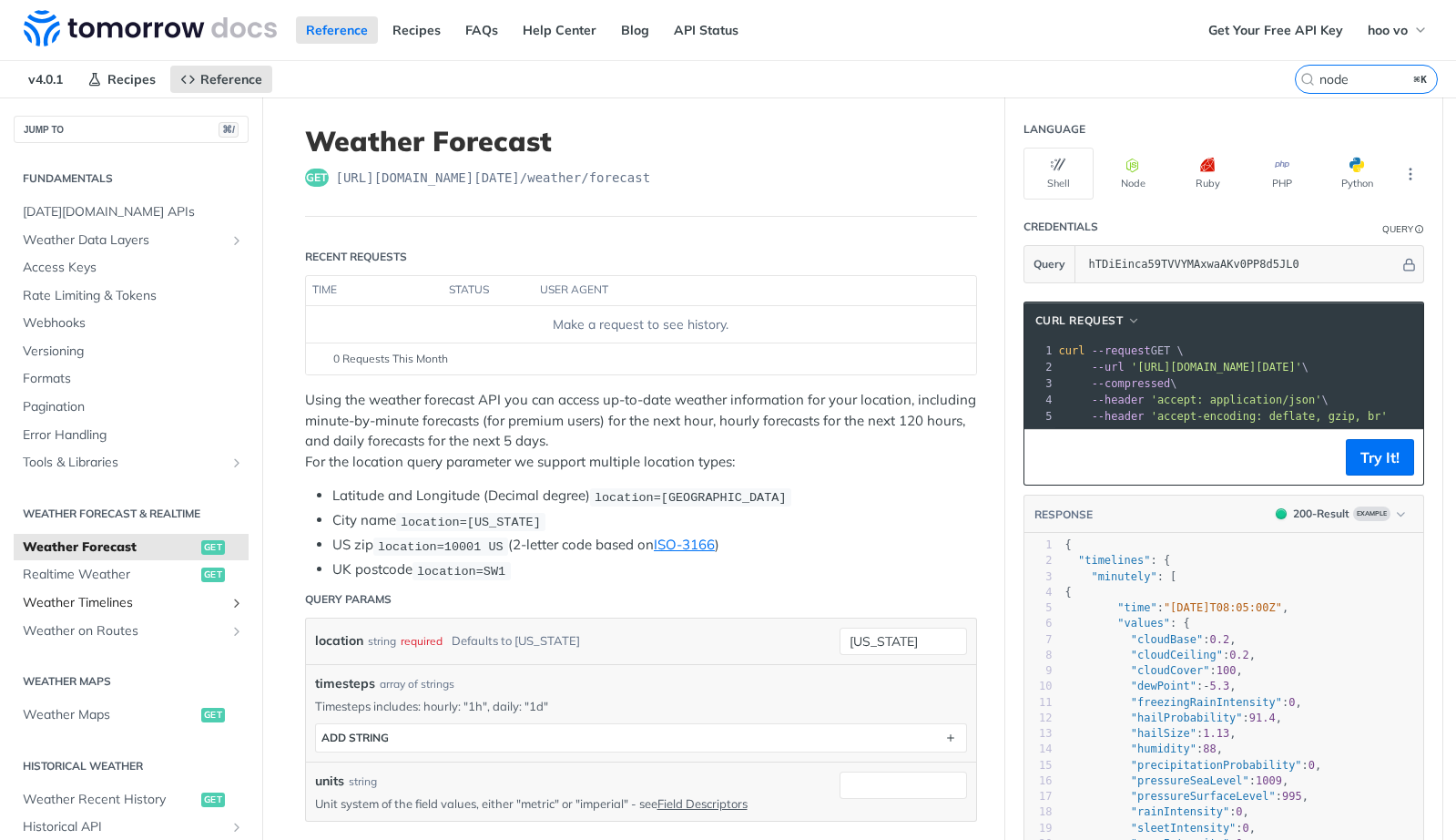
click at [149, 597] on span "Weather Timelines" at bounding box center [123, 603] width 203 height 19
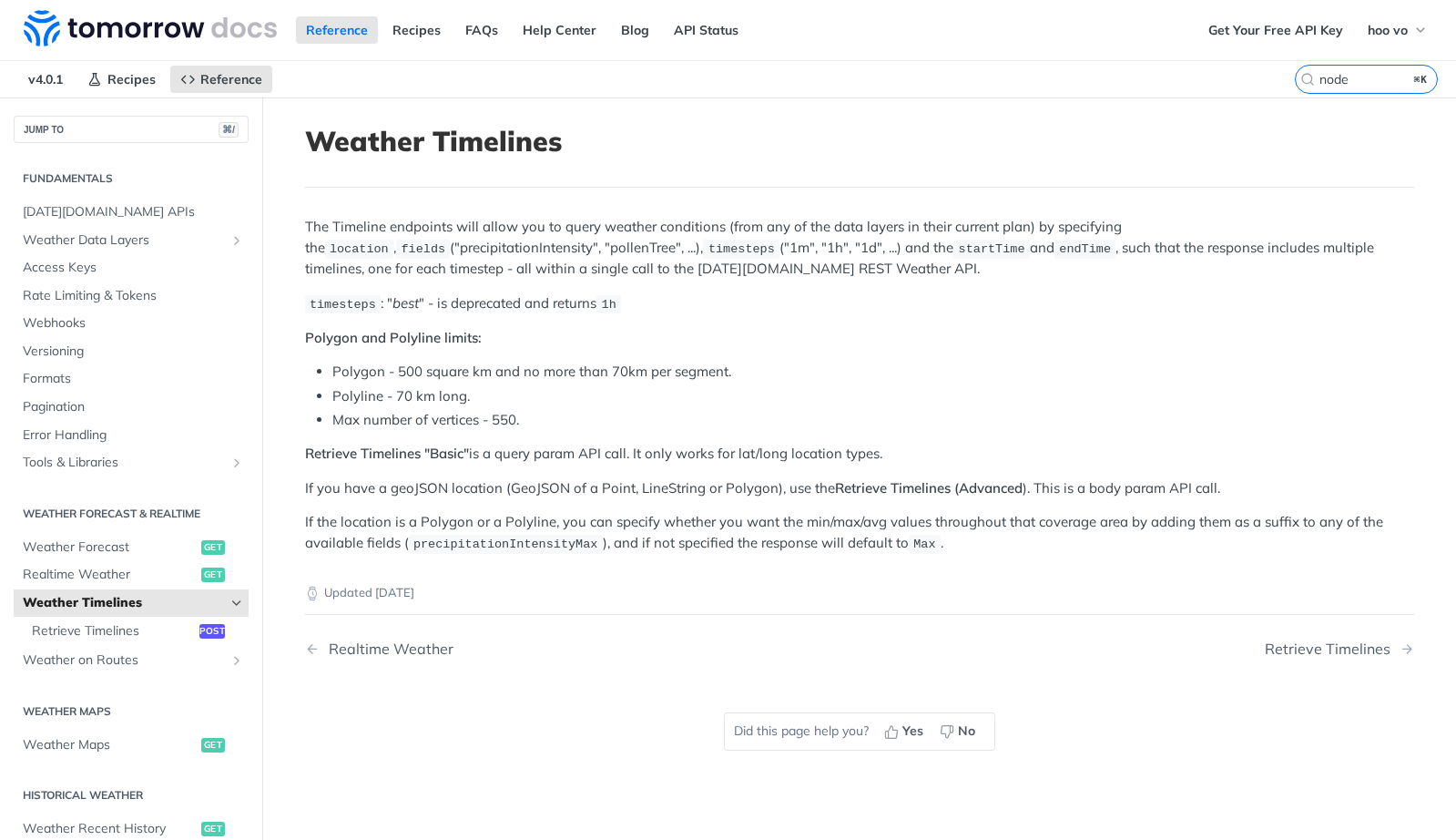
click at [708, 250] on span "timesteps" at bounding box center [742, 250] width 67 height 14
copy span "timesteps"
click at [371, 302] on code "timesteps" at bounding box center [343, 304] width 76 height 19
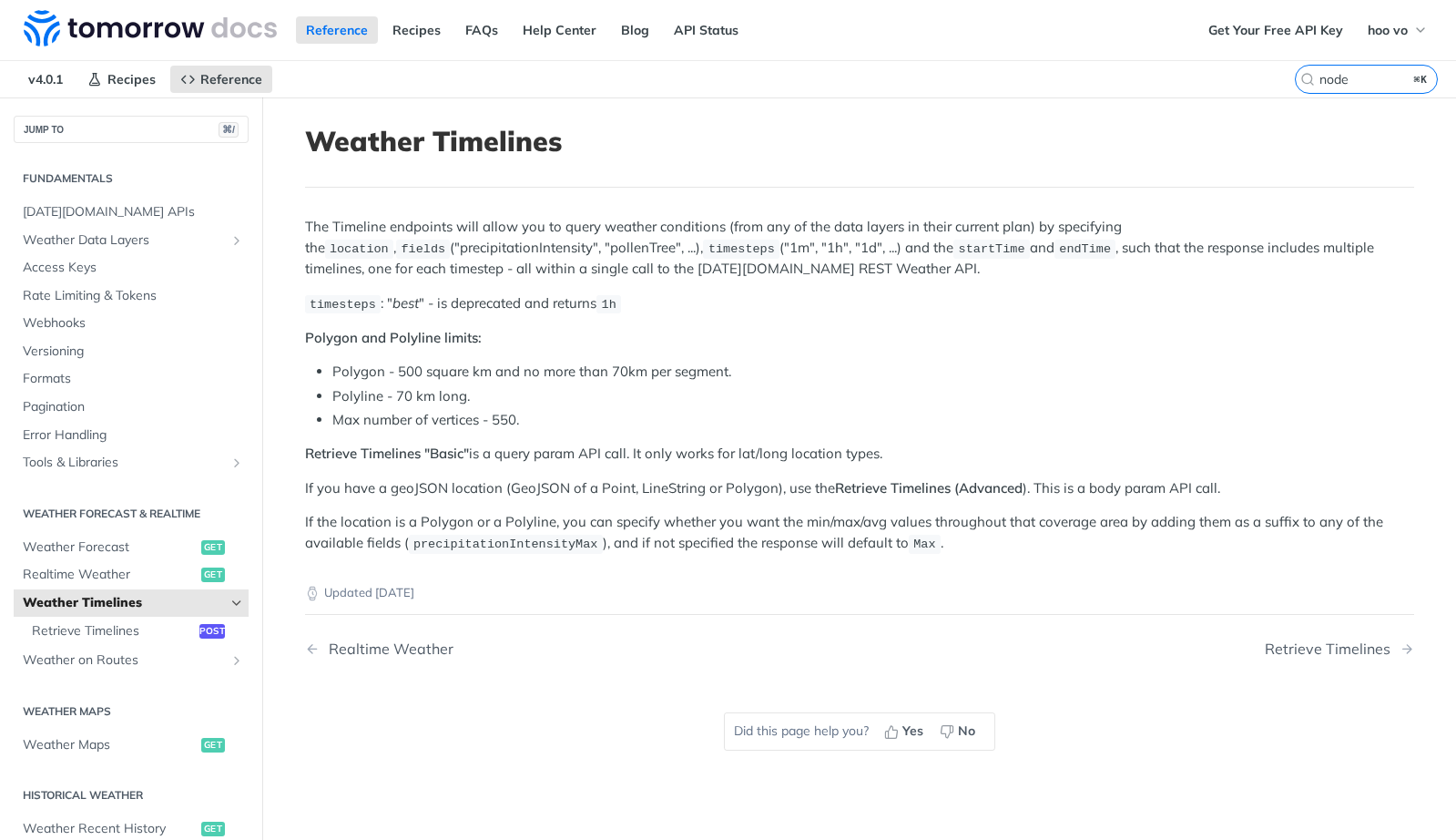
click at [514, 313] on div "The Timeline endpoints will allow you to query weather conditions (from any of …" at bounding box center [860, 386] width 1110 height 337
click at [650, 249] on p "The Timeline endpoints will allow you to query weather conditions (from any of …" at bounding box center [860, 248] width 1110 height 62
copy p "1m"
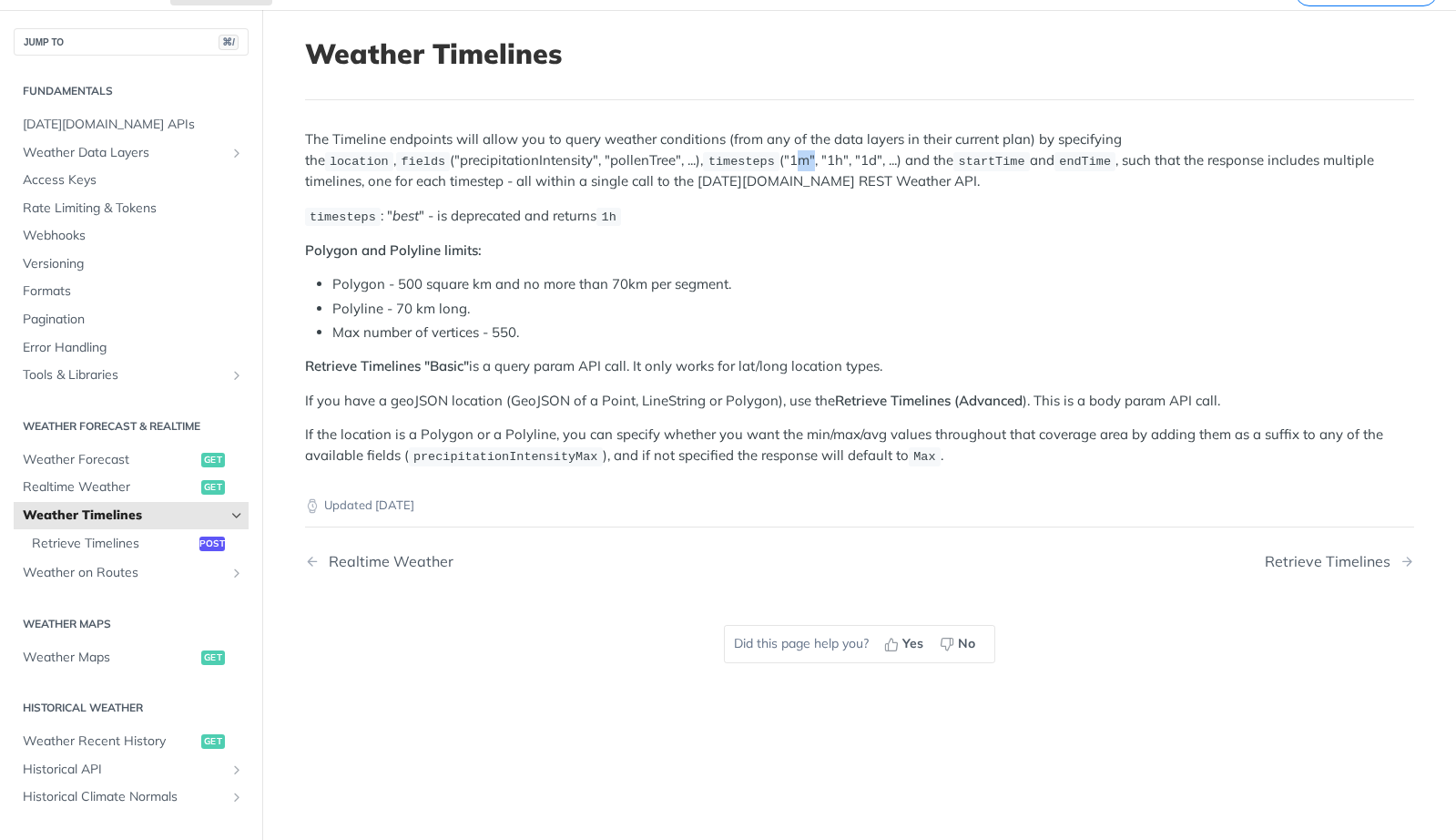
scroll to position [96, 0]
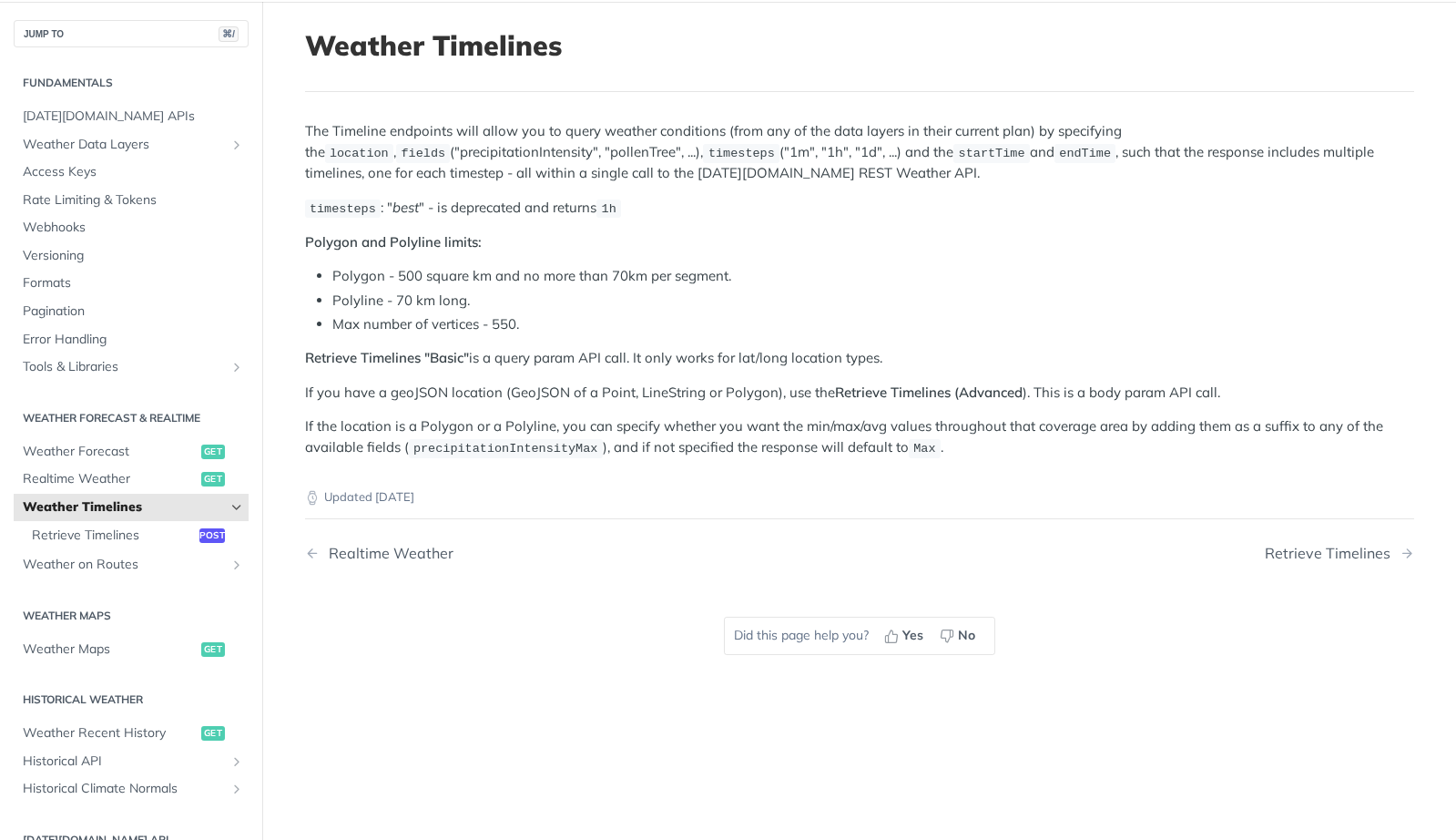
click at [447, 444] on span "precipitationIntensityMax" at bounding box center [506, 448] width 185 height 14
click at [959, 157] on span "startTime" at bounding box center [992, 154] width 67 height 14
copy span "startTime"
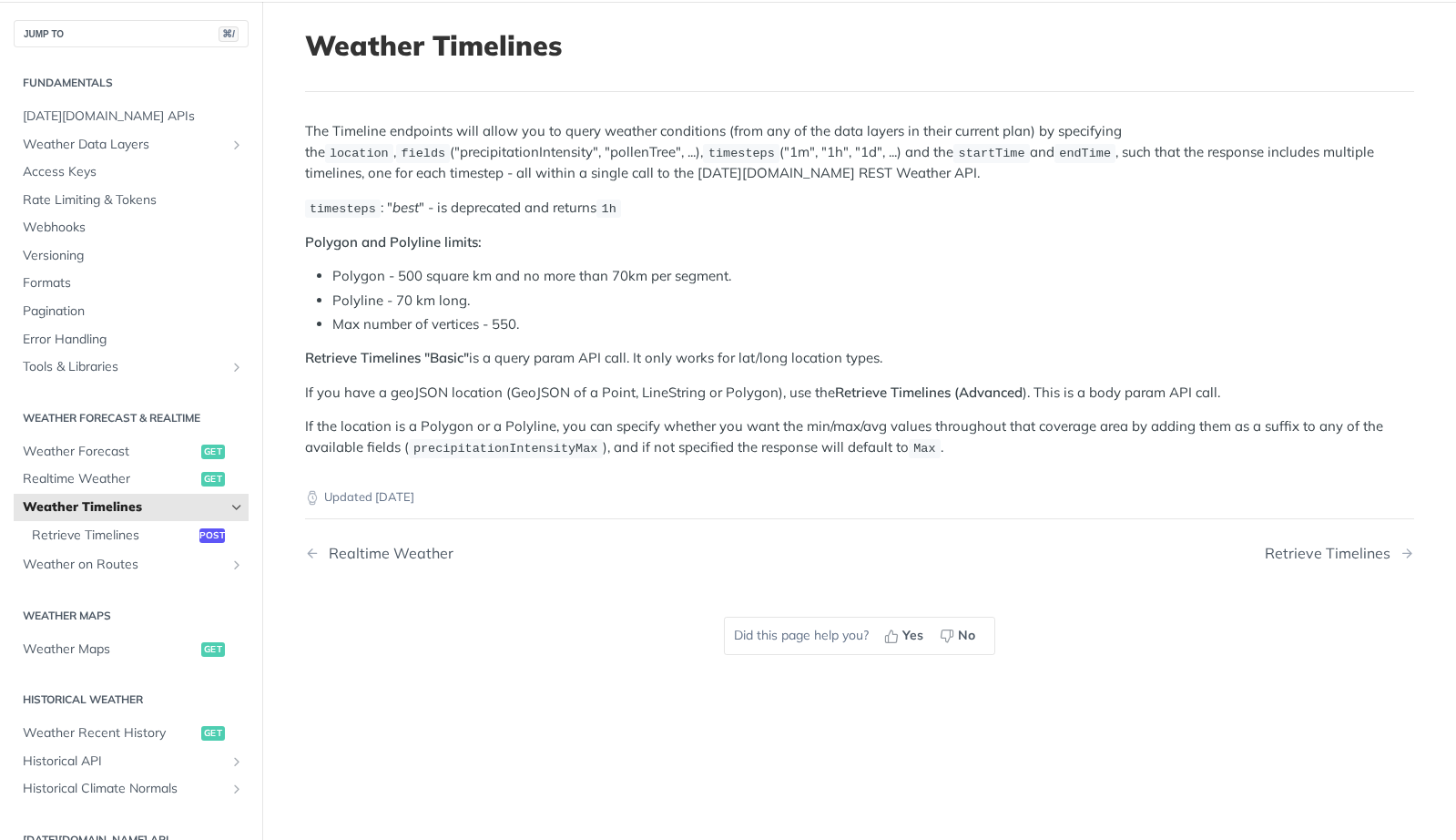
click at [959, 150] on span "startTime" at bounding box center [992, 154] width 67 height 14
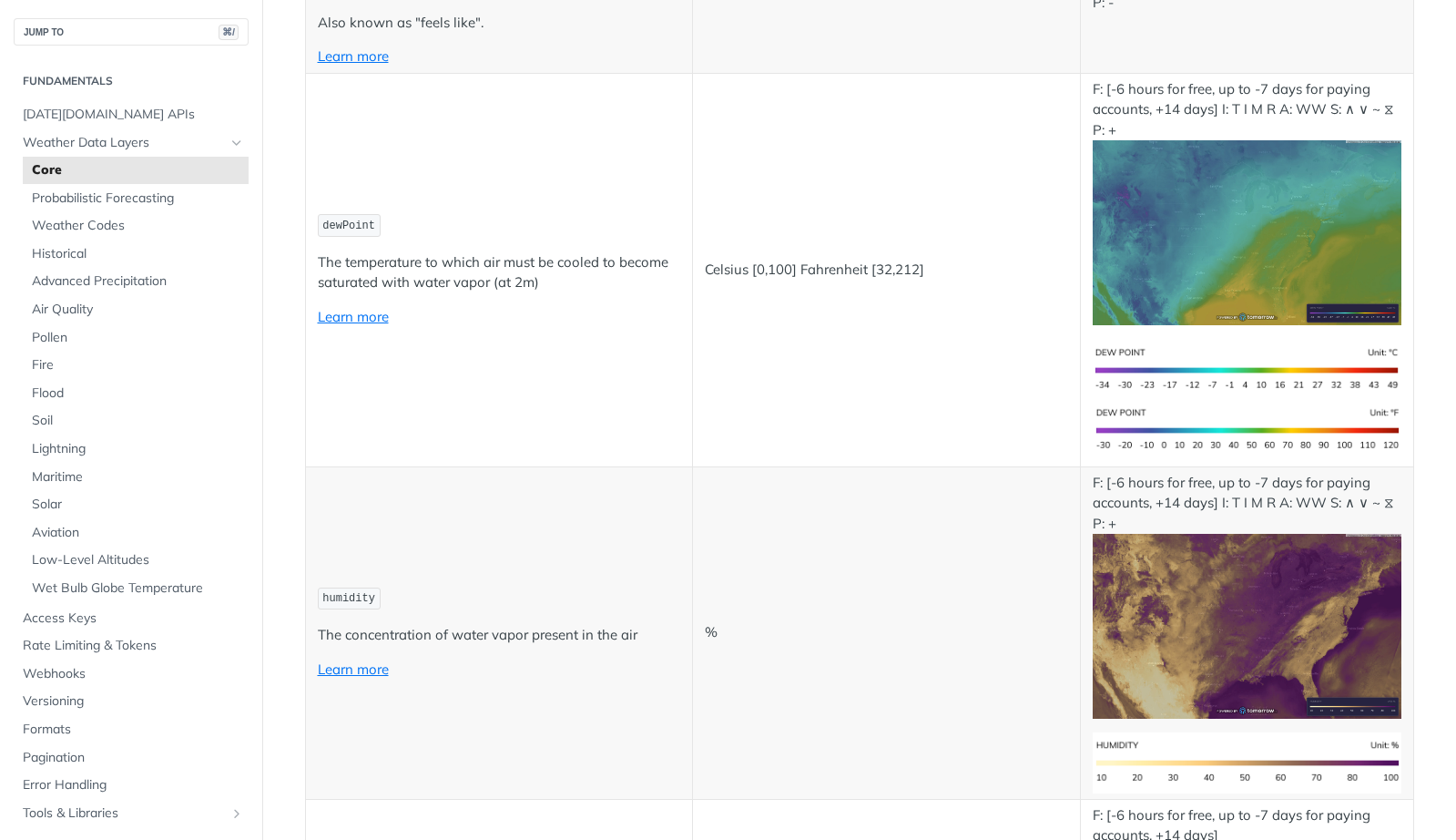
scroll to position [865, 0]
